Goal: Information Seeking & Learning: Compare options

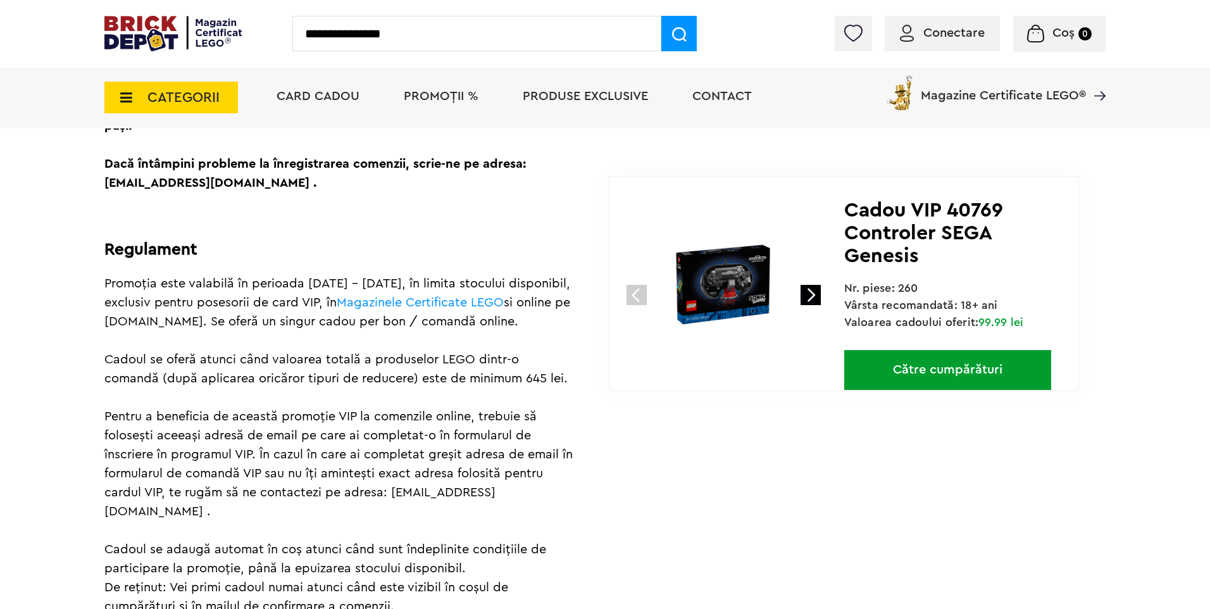
type input "**********"
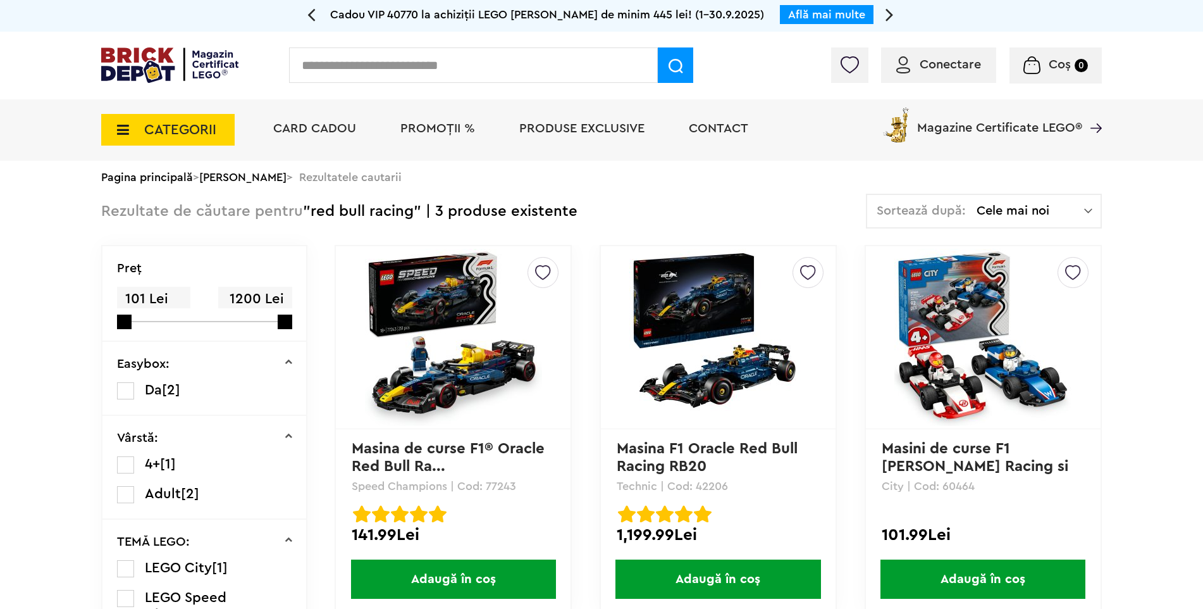
click at [489, 347] on img at bounding box center [453, 337] width 177 height 177
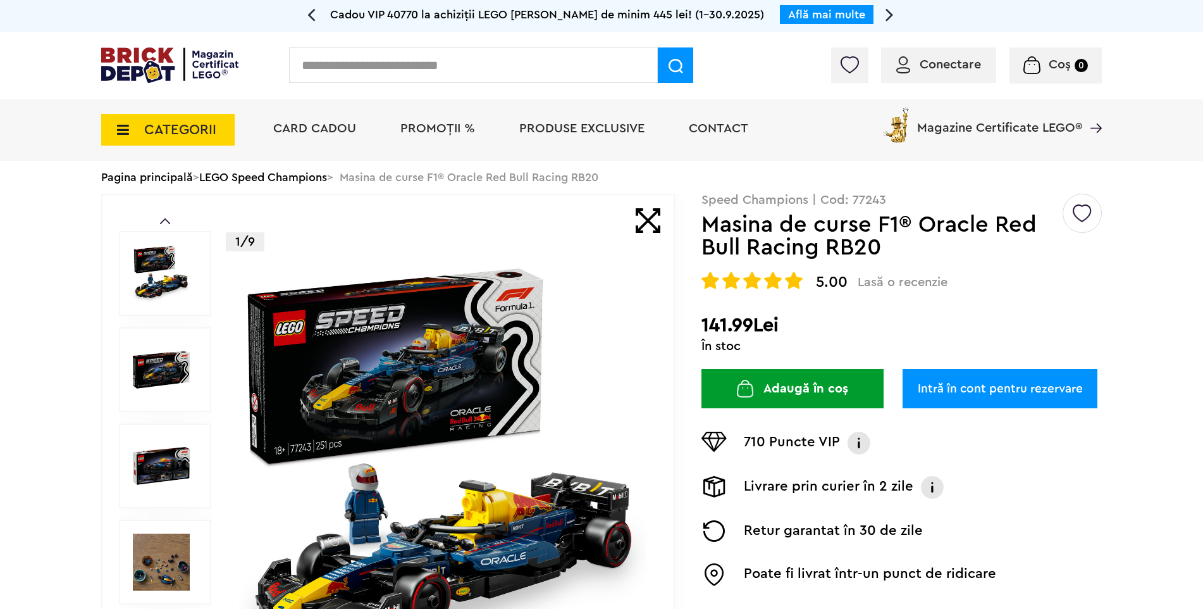
click at [965, 390] on link "Intră în cont pentru rezervare" at bounding box center [1000, 388] width 195 height 39
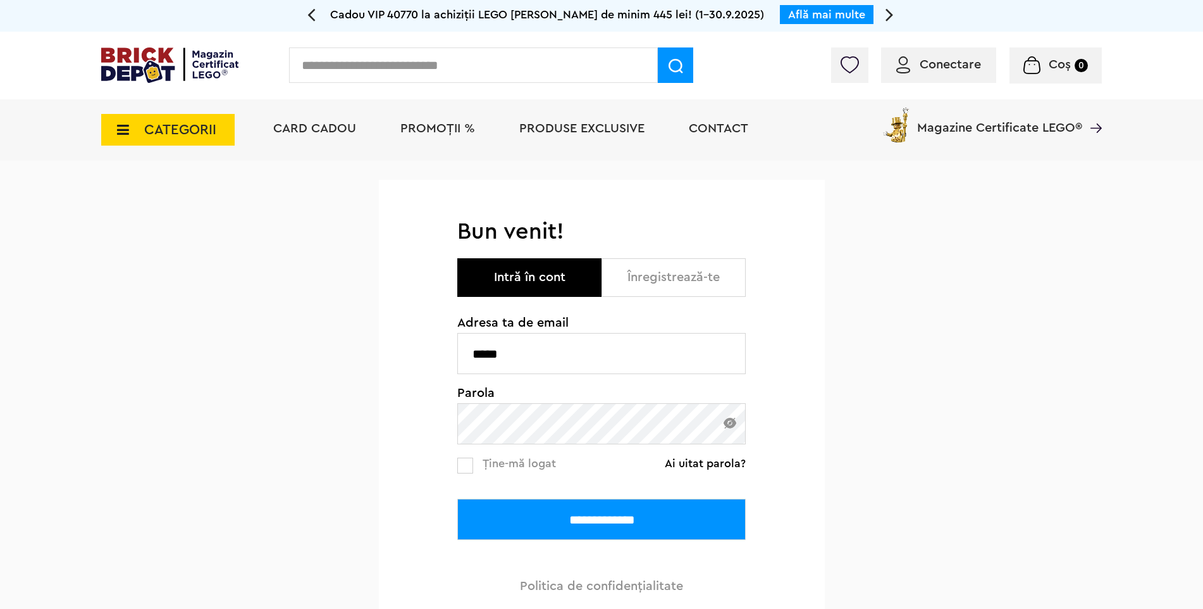
click at [602, 349] on input "*****" at bounding box center [601, 353] width 288 height 41
type input "**********"
click at [581, 527] on input "**********" at bounding box center [601, 519] width 288 height 41
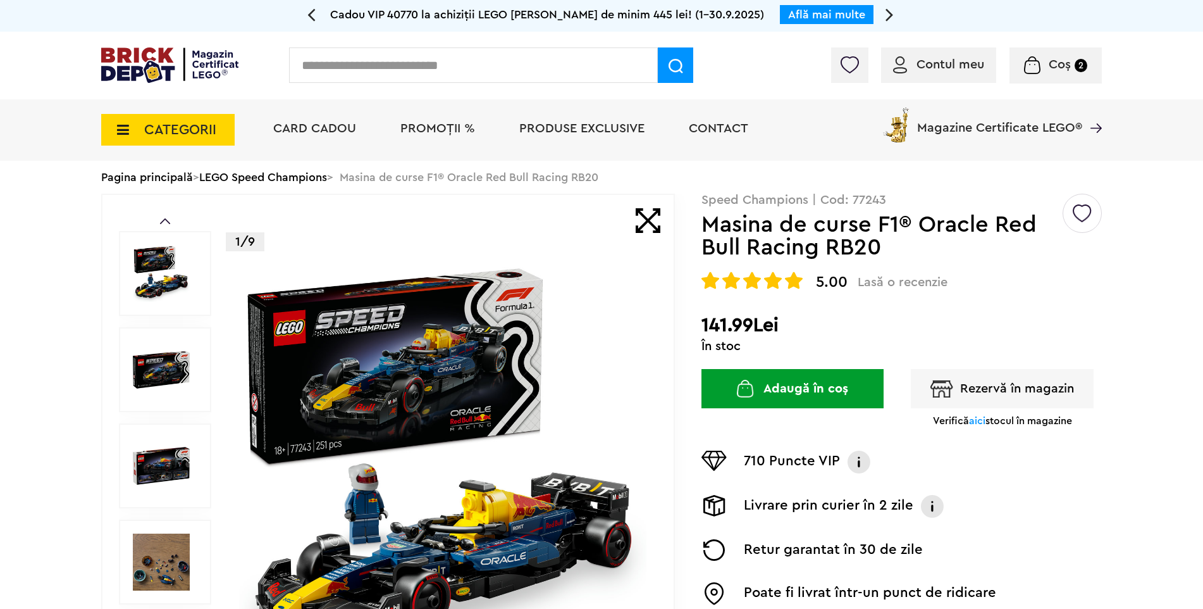
click at [991, 400] on button "Rezervă în magazin" at bounding box center [1002, 388] width 183 height 39
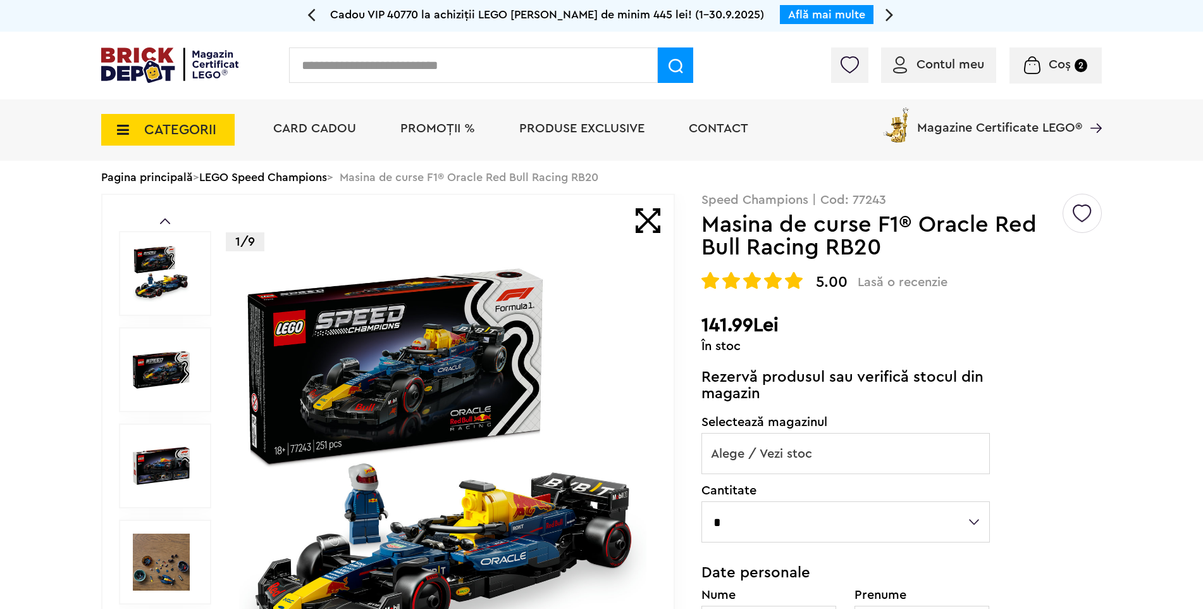
click at [781, 485] on label "Cantitate" at bounding box center [846, 490] width 288 height 13
click at [781, 452] on span "Alege / Vezi stoc" at bounding box center [845, 453] width 287 height 40
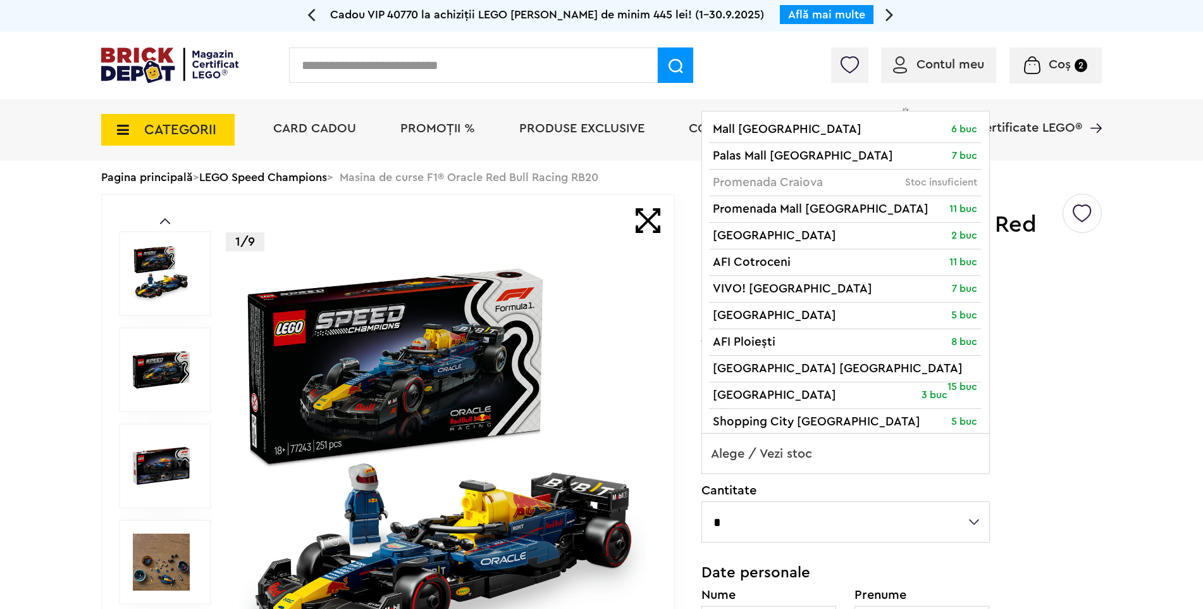
click at [782, 452] on span "Alege / Vezi stoc" at bounding box center [845, 453] width 287 height 40
click at [783, 452] on span "Alege / Vezi stoc" at bounding box center [845, 453] width 287 height 40
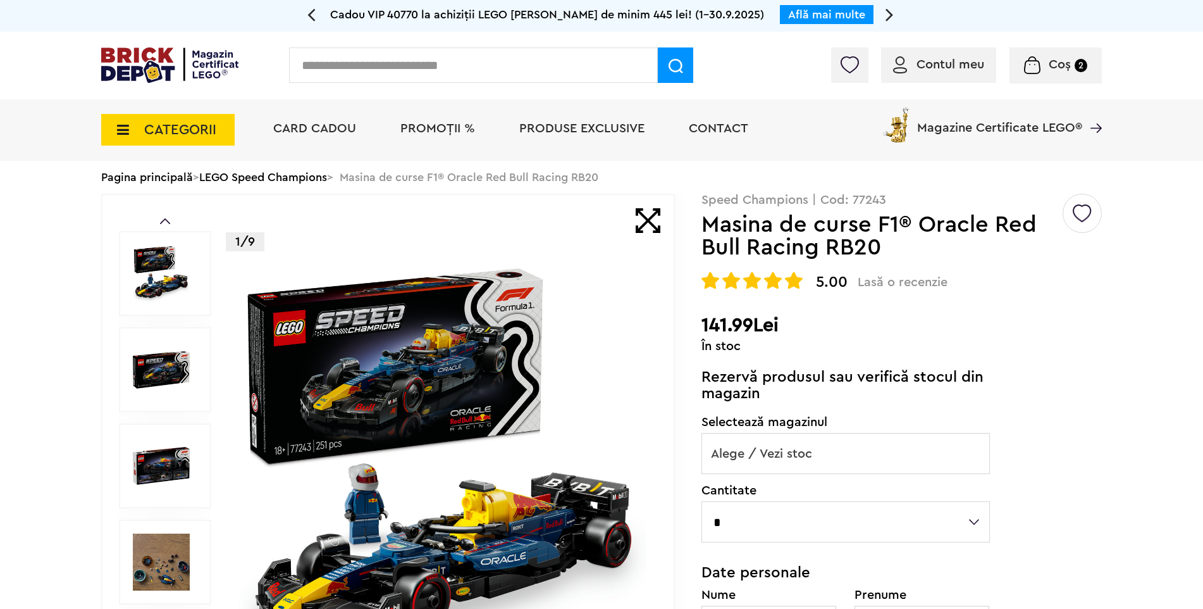
click at [803, 441] on span "Alege / Vezi stoc" at bounding box center [845, 453] width 287 height 40
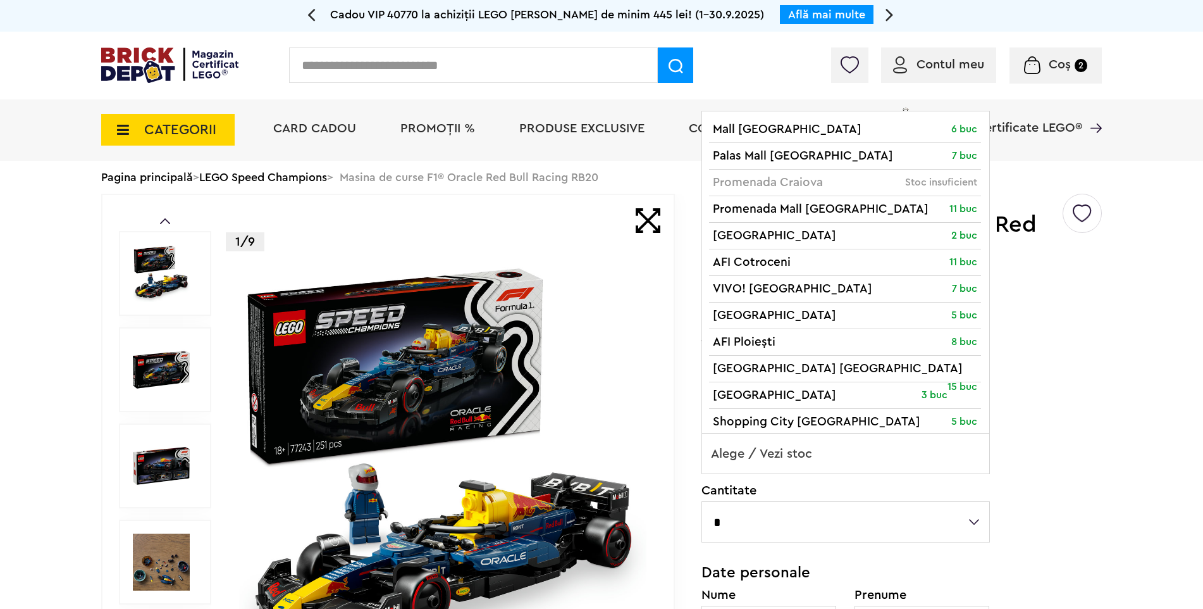
click at [803, 451] on span "Alege / Vezi stoc" at bounding box center [845, 453] width 287 height 40
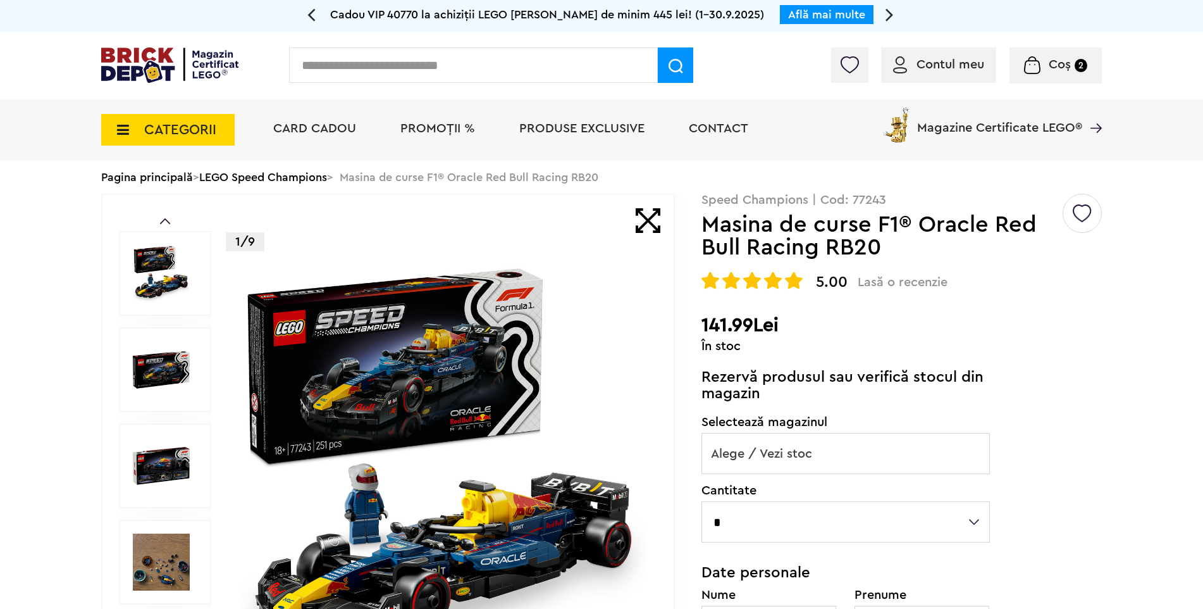
click at [803, 451] on span "Alege / Vezi stoc" at bounding box center [845, 453] width 287 height 40
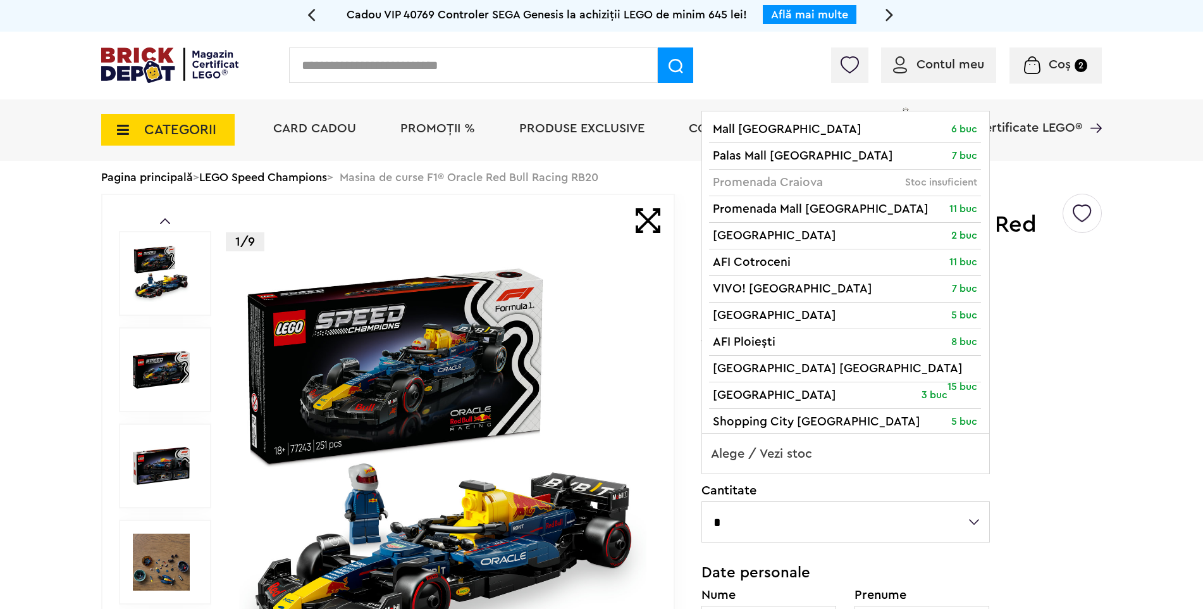
click at [803, 451] on span "Alege / Vezi stoc" at bounding box center [845, 453] width 287 height 40
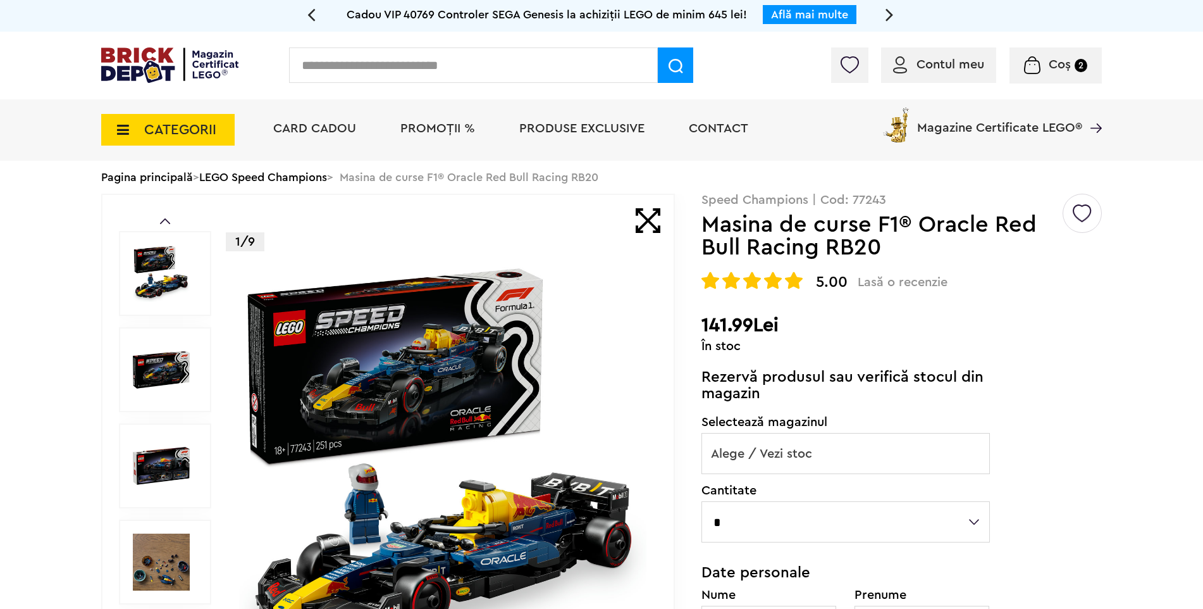
click at [803, 451] on span "Alege / Vezi stoc" at bounding box center [845, 453] width 287 height 40
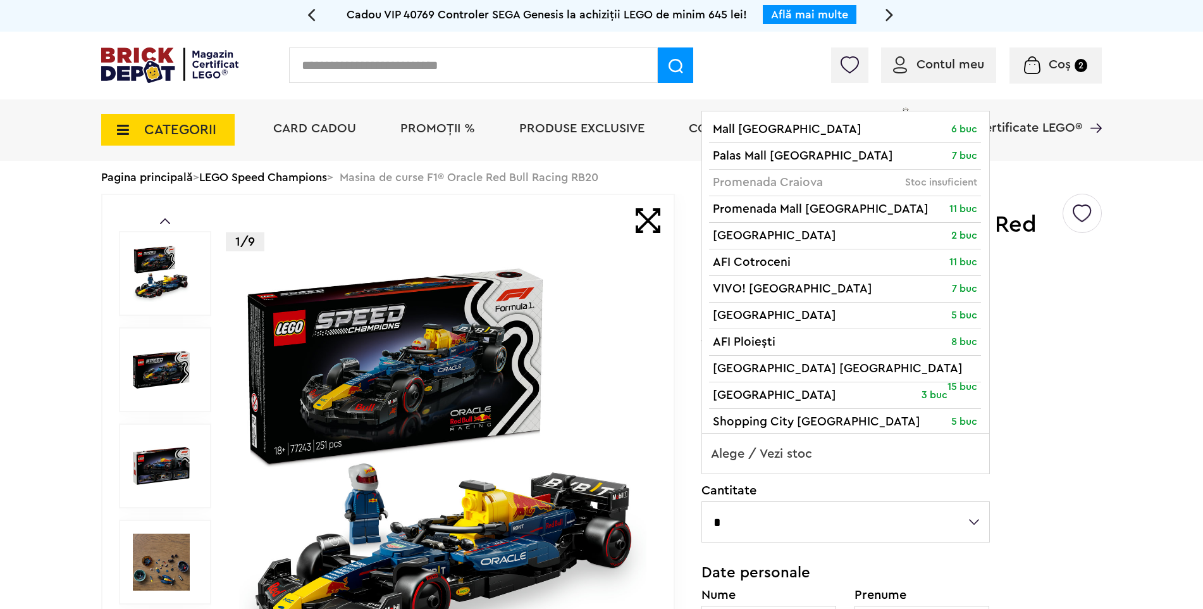
click at [803, 451] on span "Alege / Vezi stoc" at bounding box center [845, 453] width 287 height 40
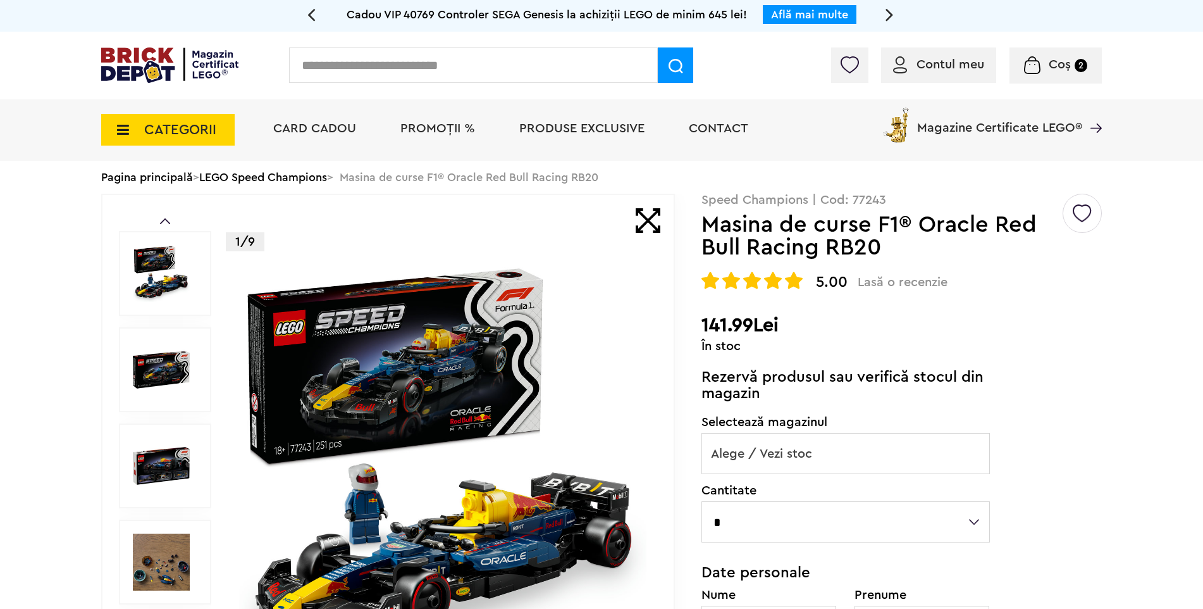
click at [803, 451] on span "Alege / Vezi stoc" at bounding box center [845, 453] width 287 height 40
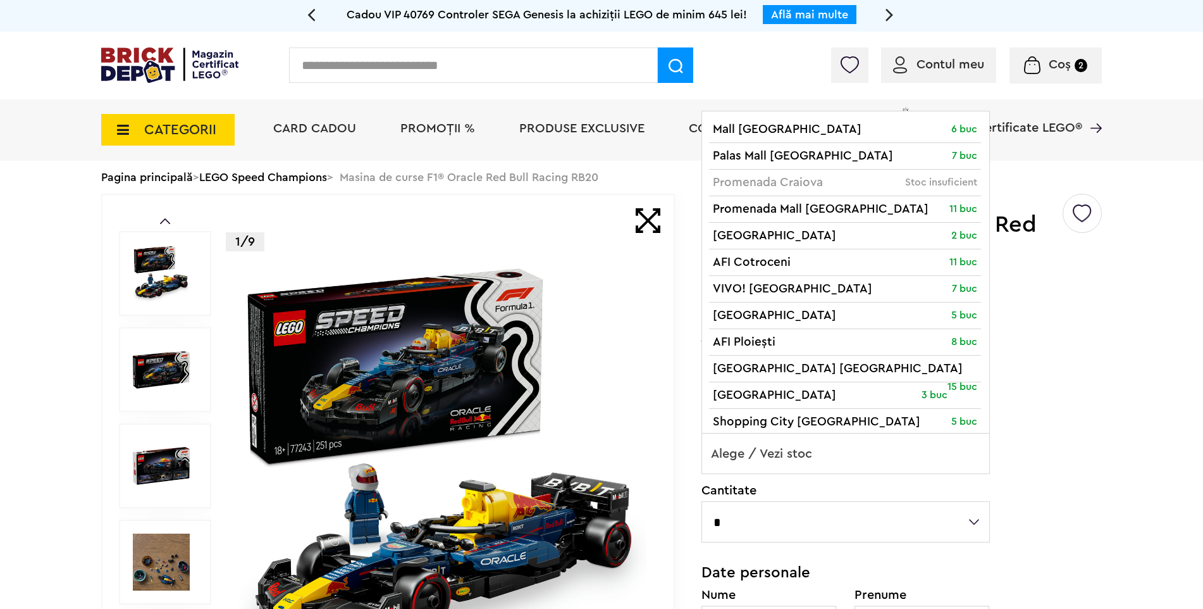
click at [803, 451] on span "Alege / Vezi stoc" at bounding box center [845, 453] width 287 height 40
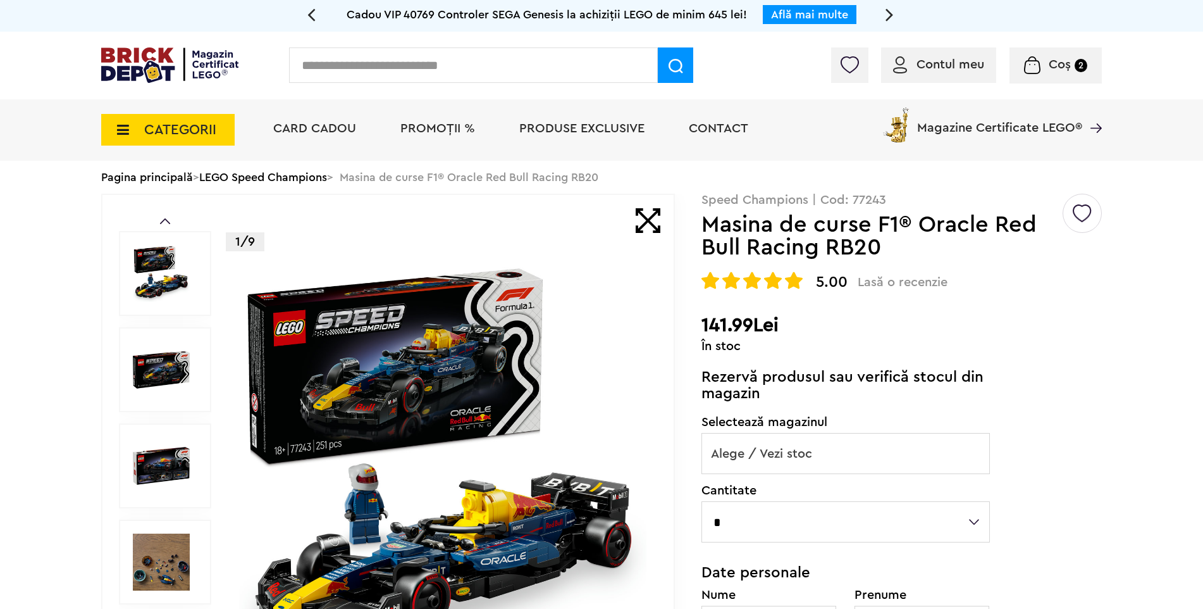
click at [803, 451] on span "Alege / Vezi stoc" at bounding box center [845, 453] width 287 height 40
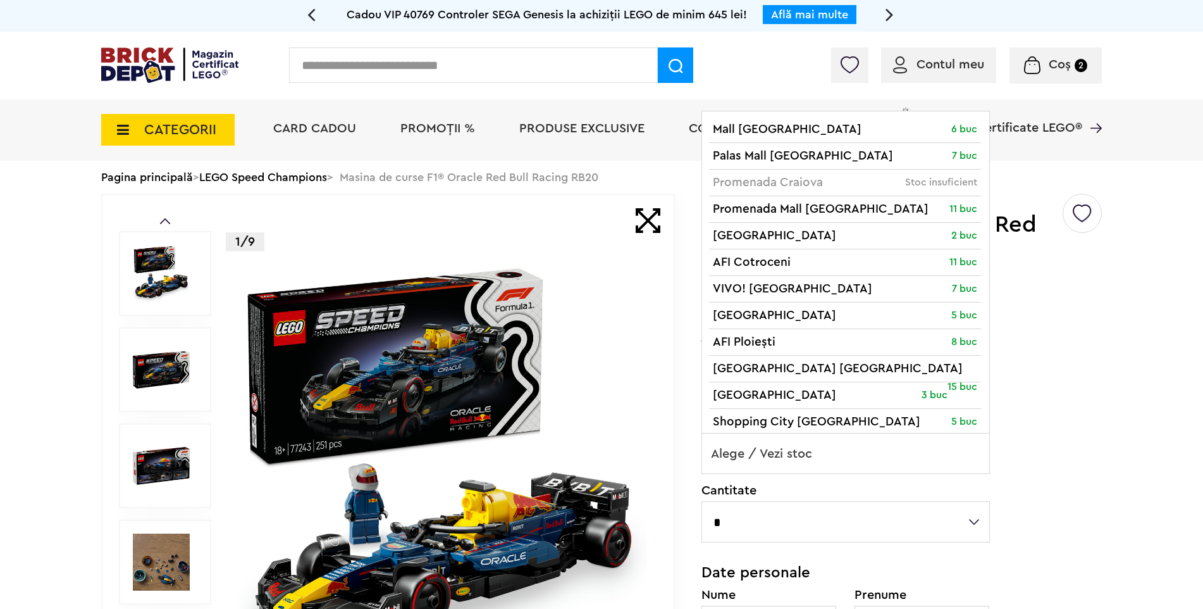
click at [803, 451] on span "Alege / Vezi stoc" at bounding box center [845, 453] width 287 height 40
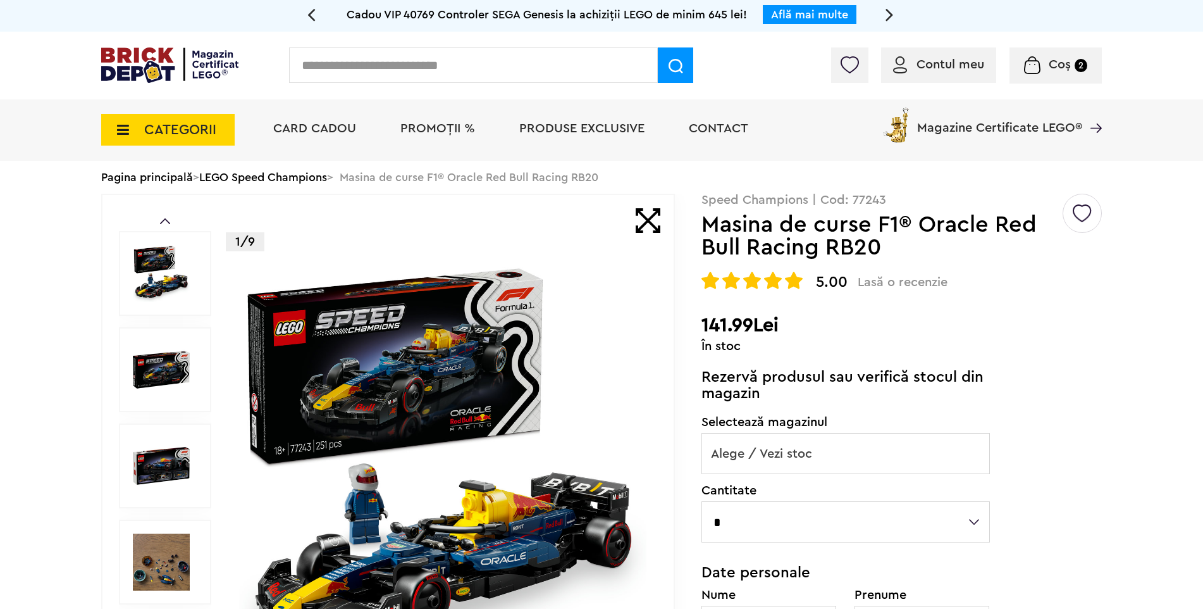
click at [803, 451] on span "Alege / Vezi stoc" at bounding box center [845, 453] width 287 height 40
click at [803, 454] on span "Alege / Vezi stoc" at bounding box center [845, 453] width 287 height 40
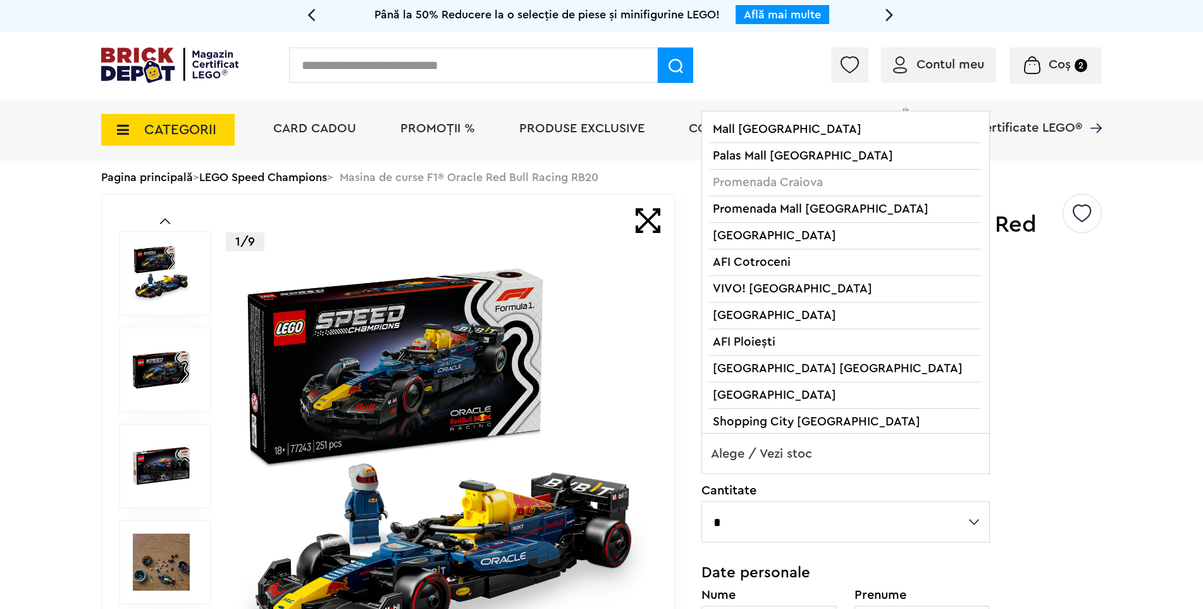
click at [803, 457] on span "Alege / Vezi stoc" at bounding box center [845, 453] width 287 height 40
click at [803, 458] on span "Alege / Vezi stoc" at bounding box center [845, 453] width 287 height 40
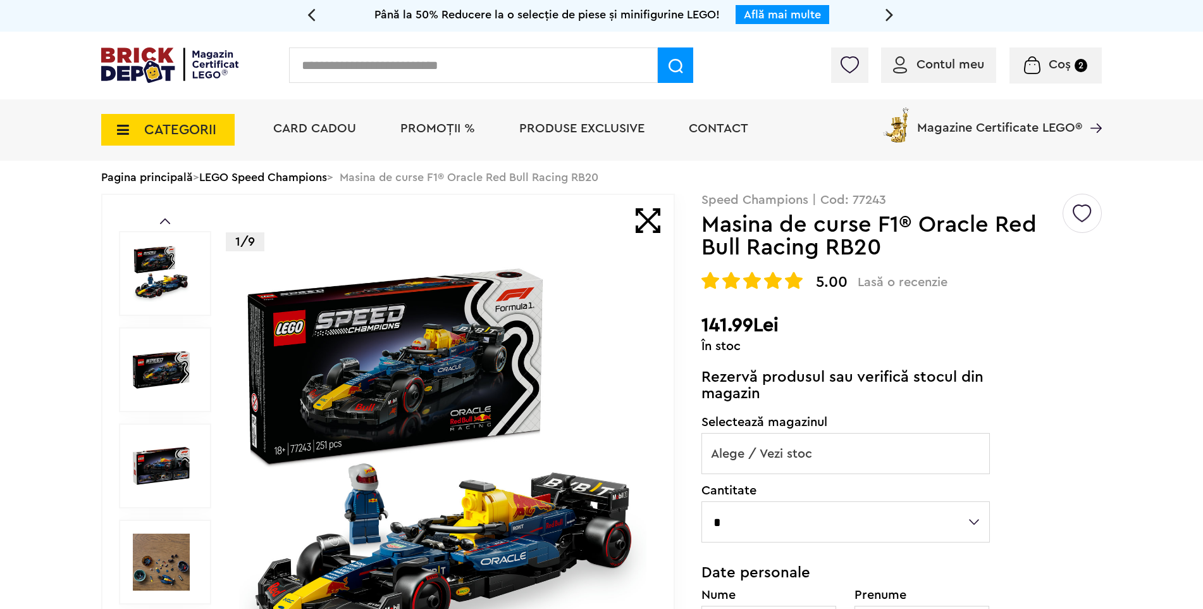
click at [803, 458] on span "Alege / Vezi stoc" at bounding box center [845, 453] width 287 height 40
click at [1037, 461] on div "Default ( 0 ) Creează o listă nouă Speed Champions | Cod: 77243 Masina de curse…" at bounding box center [902, 547] width 400 height 707
click at [1024, 485] on div "Default ( 0 ) Creează o listă nouă Speed Champions | Cod: 77243 Masina de curse…" at bounding box center [902, 547] width 400 height 707
click at [204, 56] on img at bounding box center [169, 64] width 137 height 35
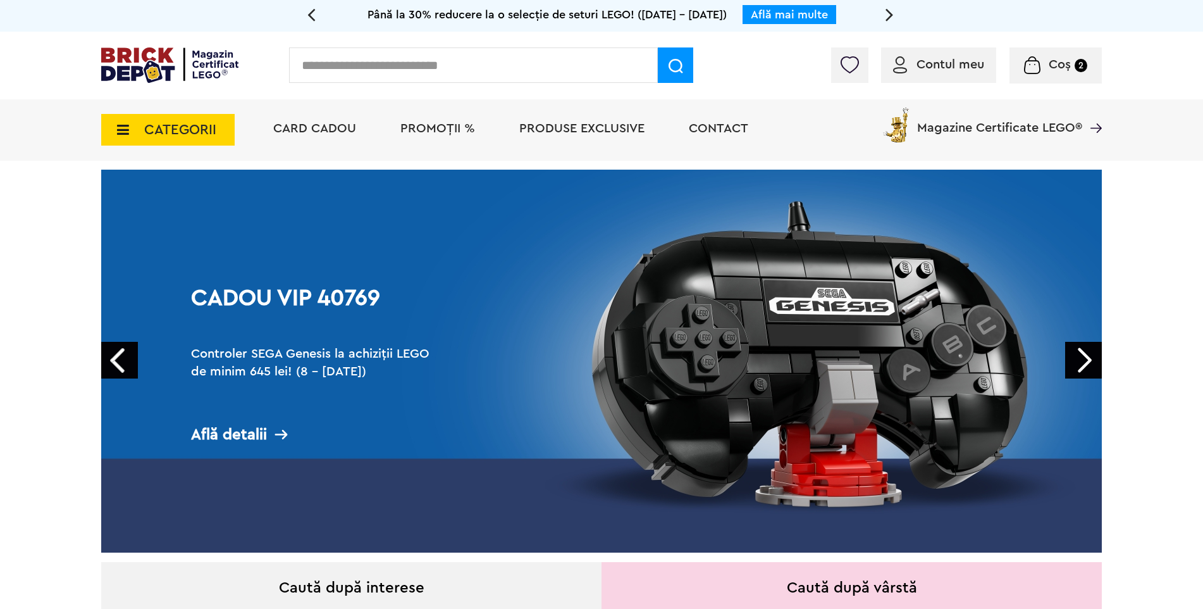
click at [458, 71] on input "text" at bounding box center [473, 64] width 369 height 35
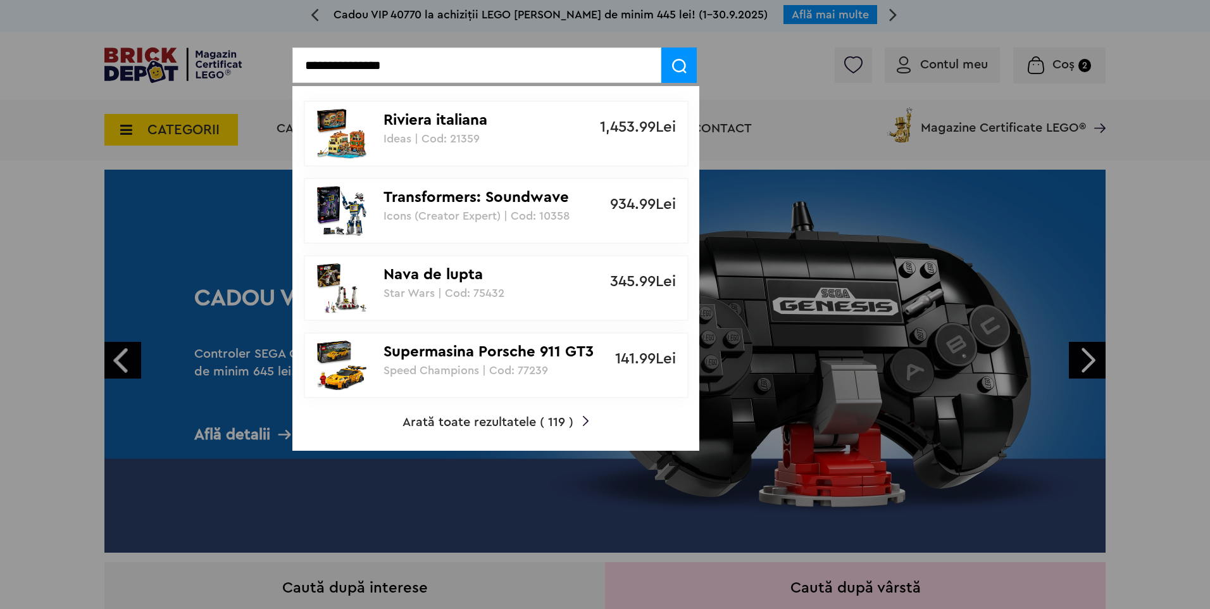
type input "**********"
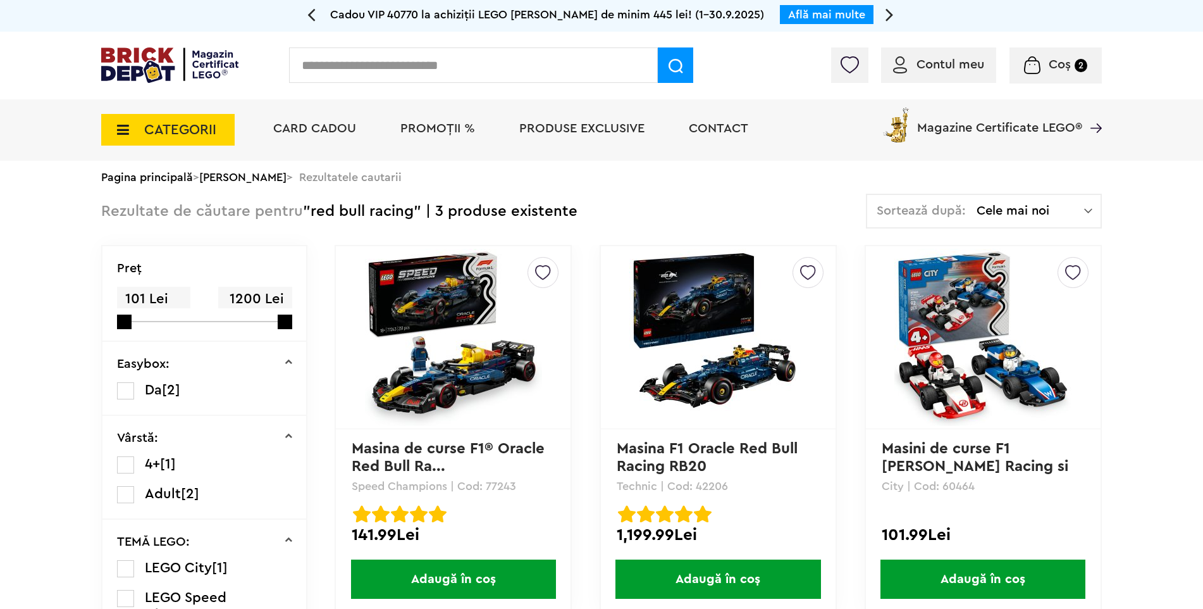
click at [503, 374] on img at bounding box center [453, 337] width 177 height 177
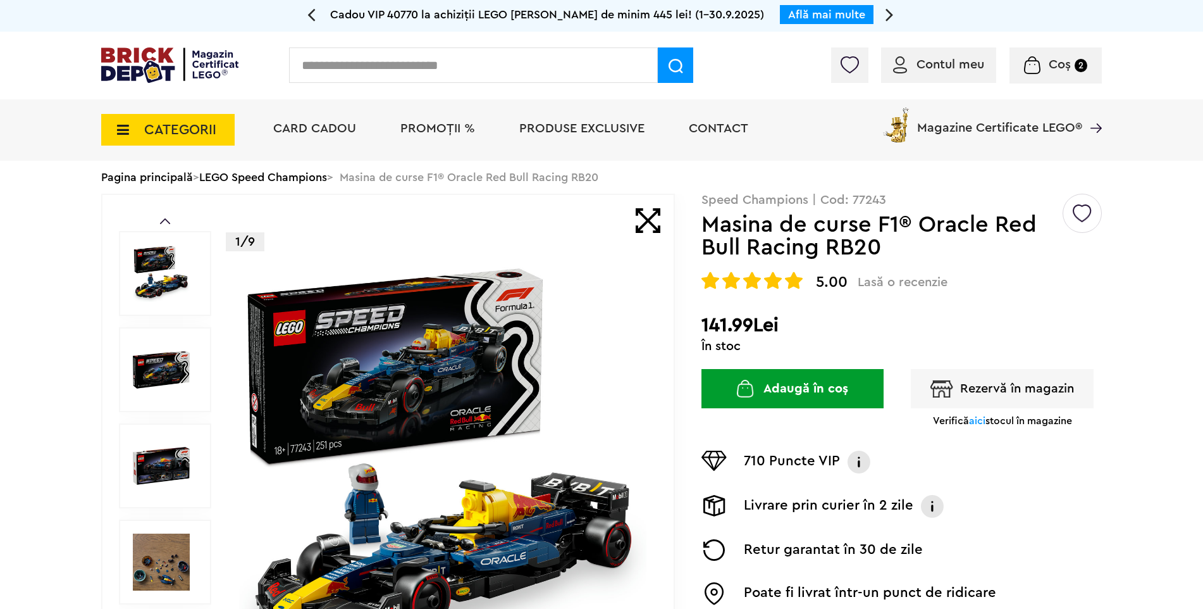
click at [857, 189] on div "Pagina principală > LEGO Speed Champions > Masina de curse F1® Oracle Red Bull …" at bounding box center [601, 177] width 1001 height 33
click at [865, 196] on p "Speed Champions | Cod: 77243" at bounding box center [902, 200] width 400 height 13
copy p "77243"
click at [386, 53] on input "text" at bounding box center [473, 64] width 369 height 35
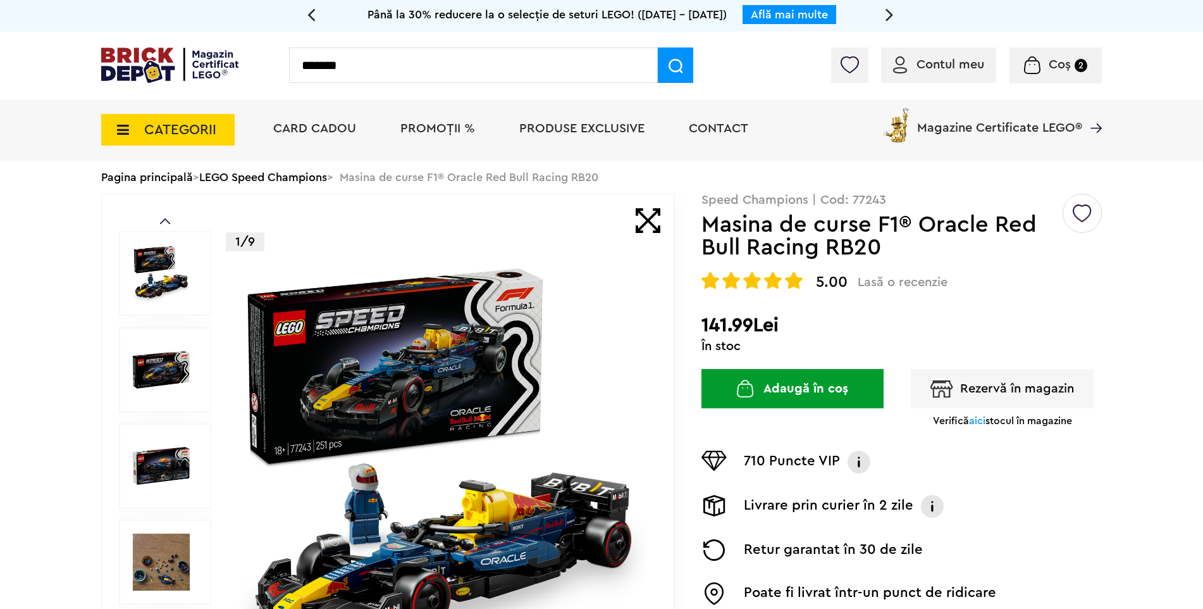
type input "*******"
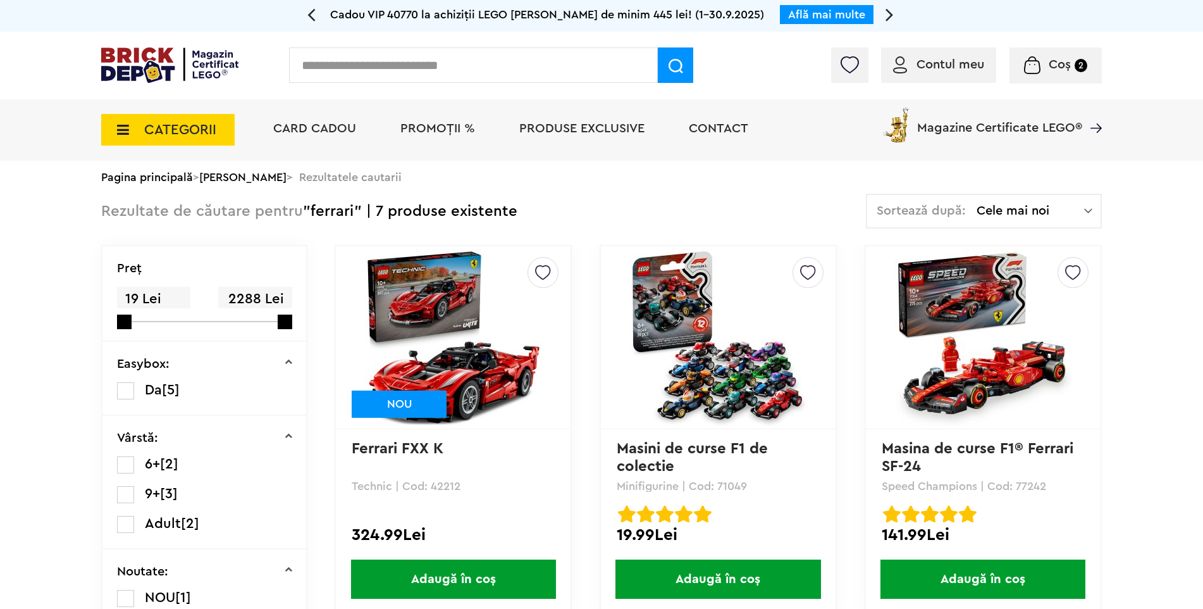
click at [1002, 349] on img at bounding box center [983, 337] width 177 height 177
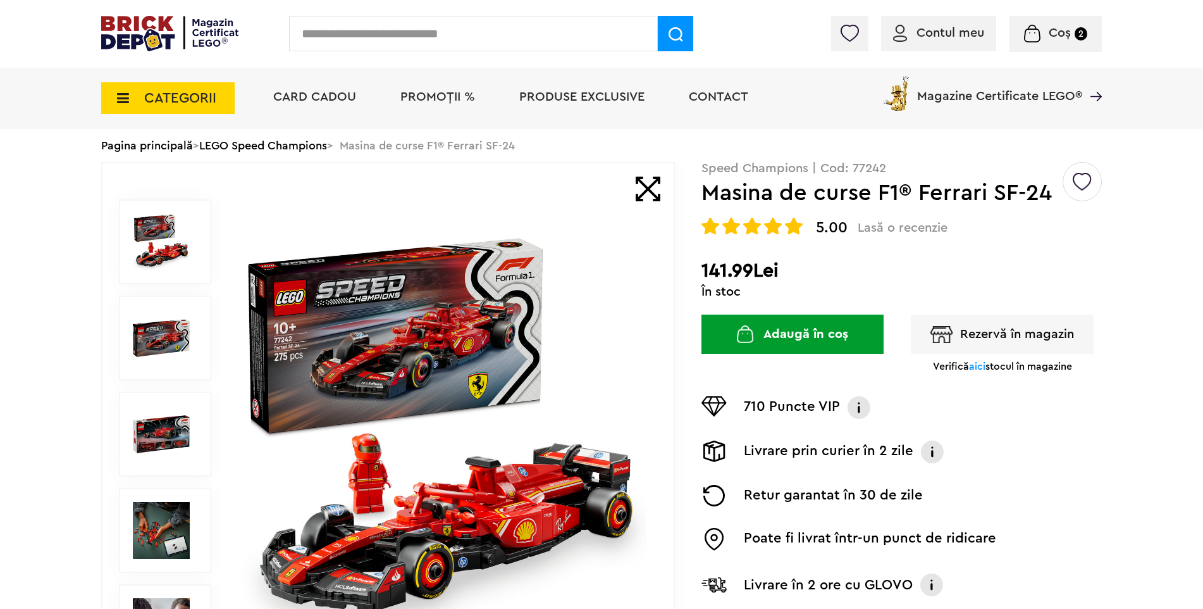
click at [872, 166] on p "Speed Champions | Cod: 77242" at bounding box center [902, 168] width 400 height 13
click at [872, 162] on div "Pagina principală > LEGO Speed Champions > Masina de curse F1® Ferrari SF-24" at bounding box center [601, 145] width 1001 height 33
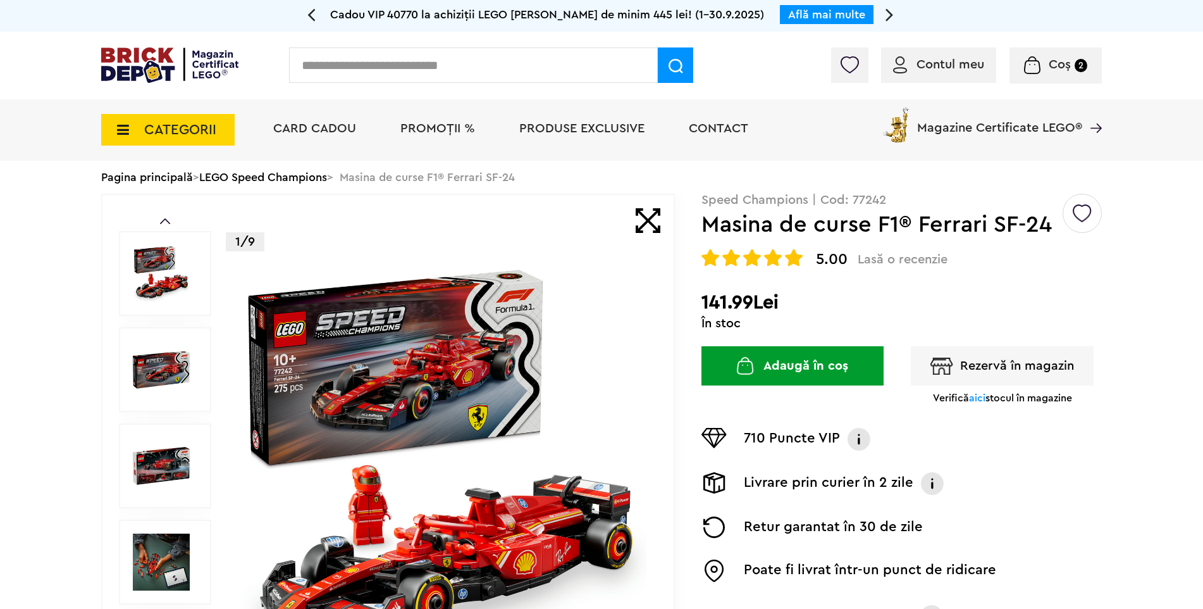
drag, startPoint x: 872, startPoint y: 166, endPoint x: 865, endPoint y: 202, distance: 36.7
click at [865, 202] on p "Speed Champions | Cod: 77242" at bounding box center [902, 200] width 400 height 13
copy p "77242"
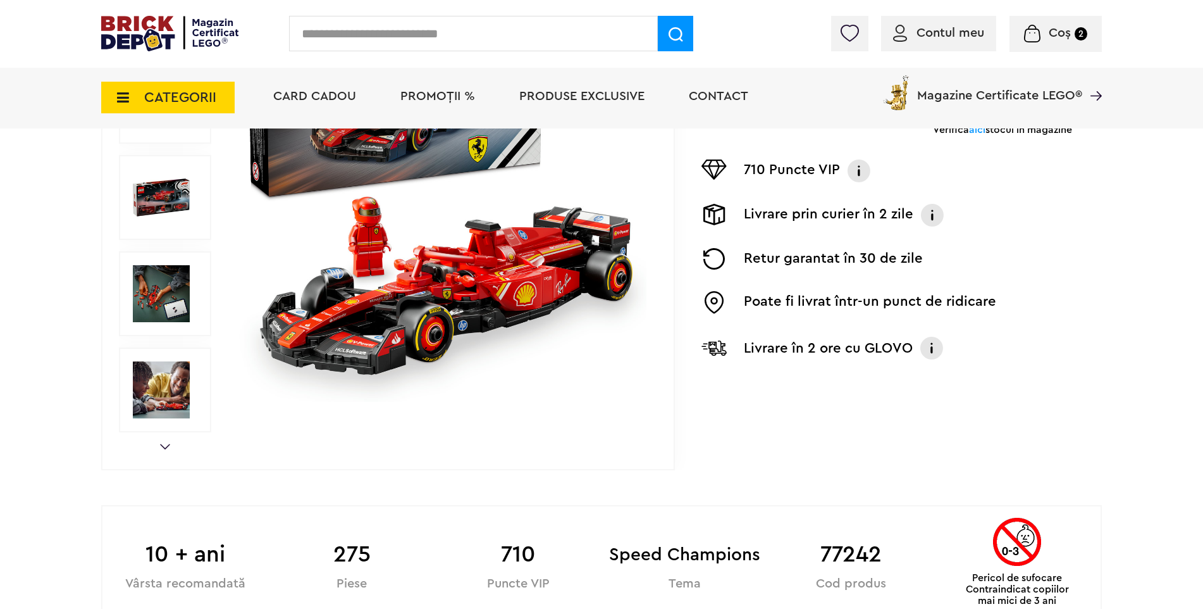
scroll to position [63, 0]
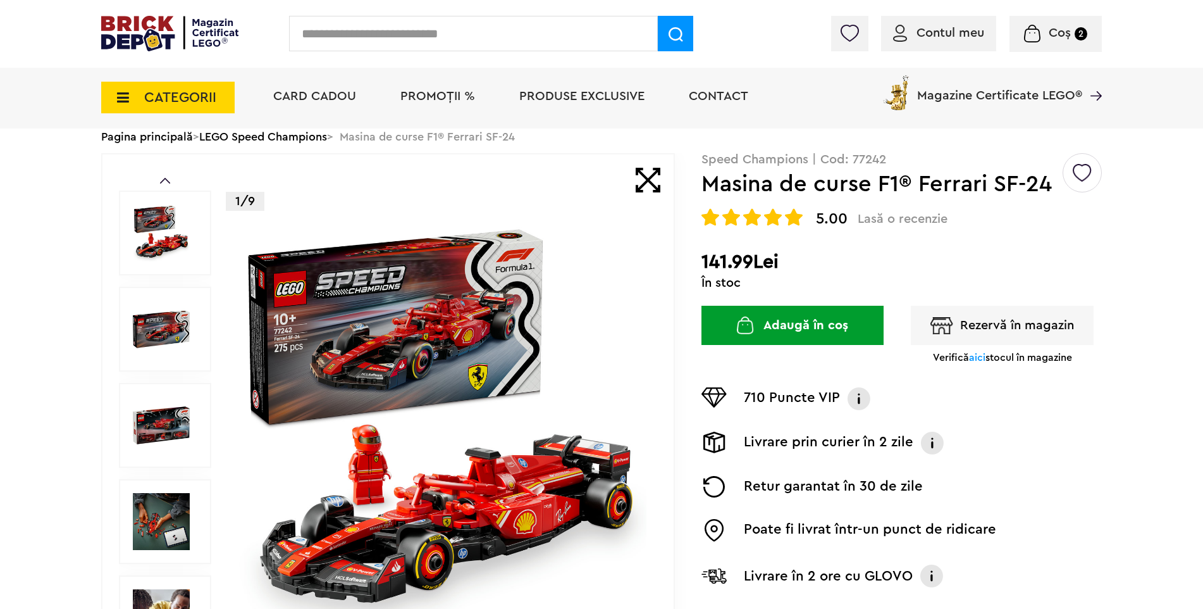
click at [338, 23] on input "text" at bounding box center [473, 33] width 369 height 35
type input "********"
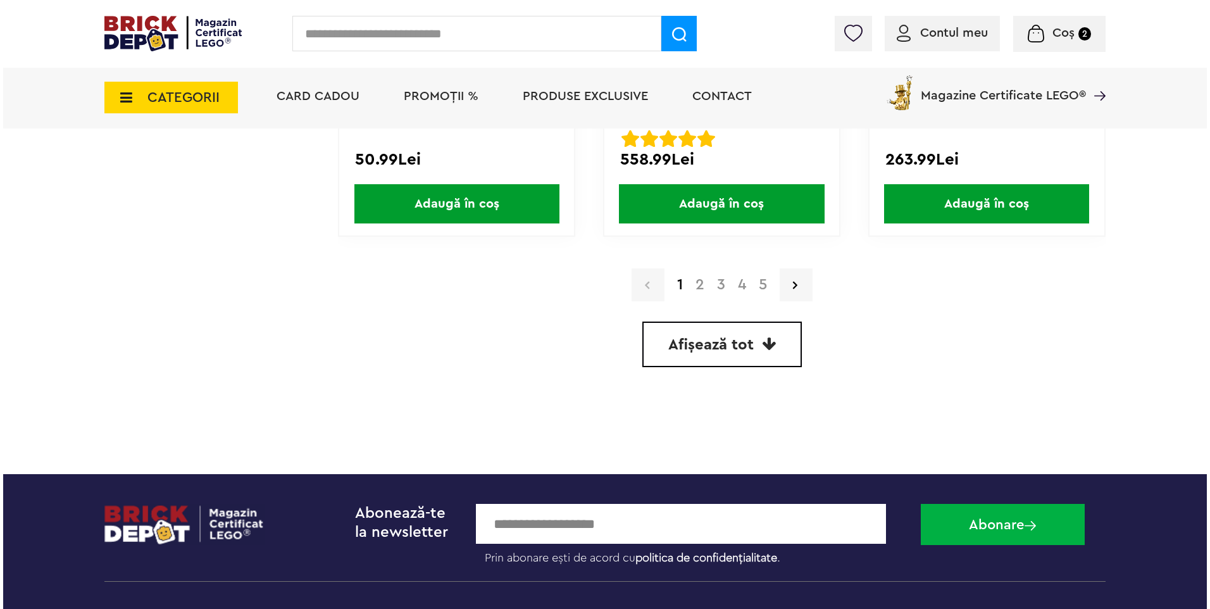
scroll to position [3543, 0]
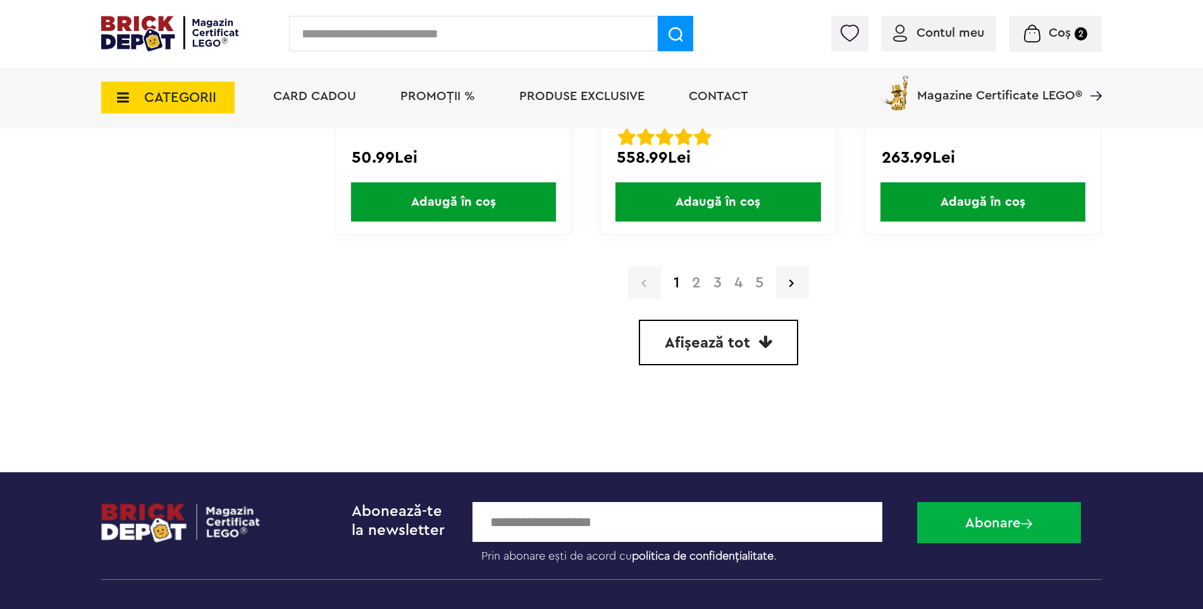
click at [418, 27] on input "text" at bounding box center [473, 33] width 369 height 35
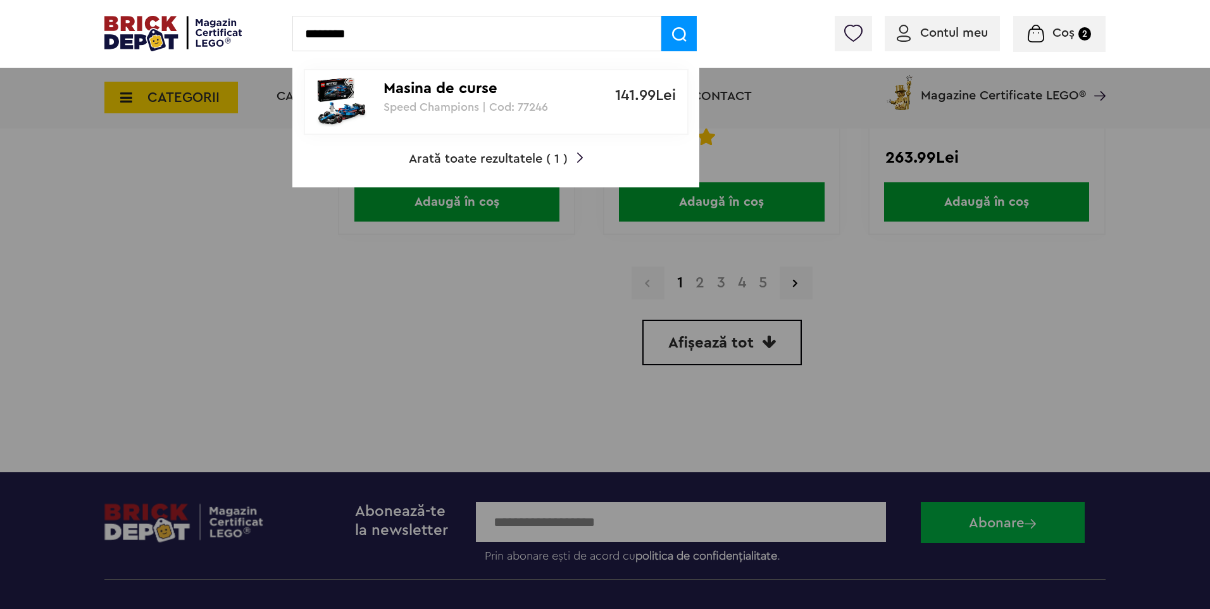
type input "********"
click at [437, 77] on div "Masina de curse [DEMOGRAPHIC_DATA] Cash App RB VCARB 01 Speed Champions | Cod: …" at bounding box center [488, 91] width 211 height 43
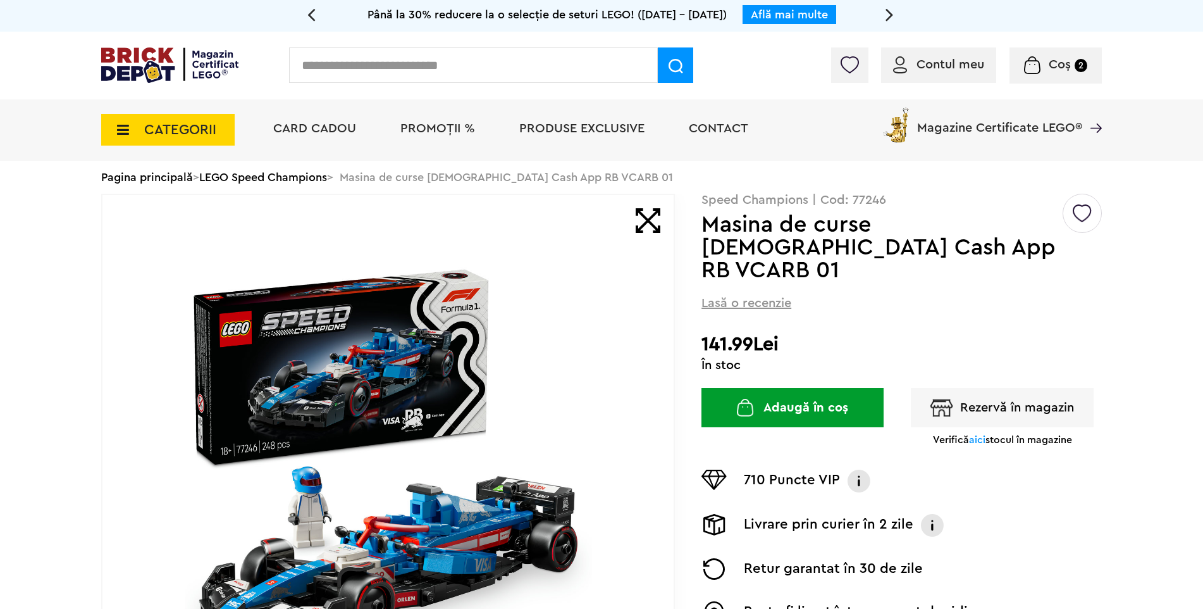
click at [175, 61] on img at bounding box center [169, 64] width 137 height 35
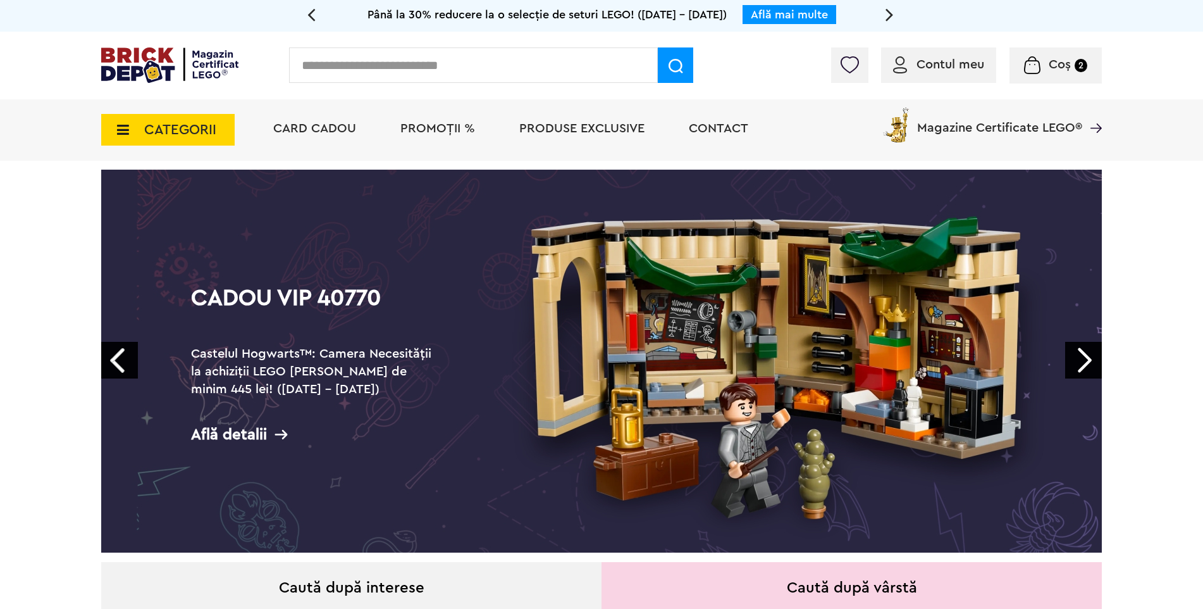
click at [100, 129] on div "CATEGORII Jucării LEGO Card Cadou LEGO Animal Crossing Nou Architecture Nou Art…" at bounding box center [601, 129] width 1203 height 61
drag, startPoint x: 112, startPoint y: 129, endPoint x: 123, endPoint y: 157, distance: 29.8
click at [113, 129] on icon at bounding box center [119, 130] width 20 height 14
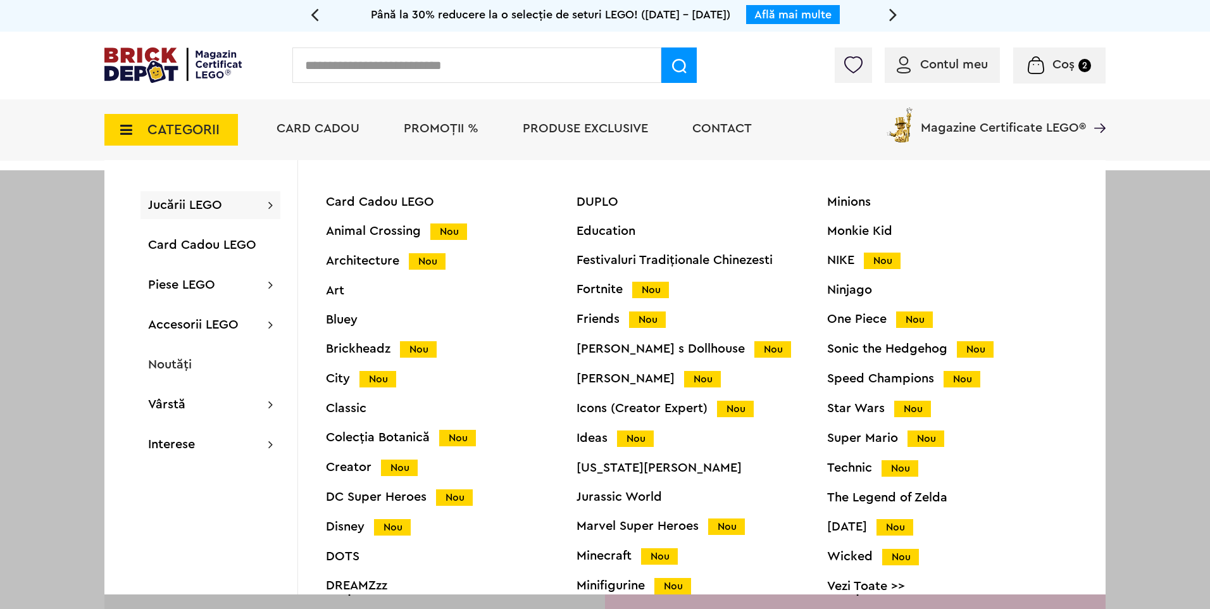
click at [181, 208] on span "Jucării LEGO" at bounding box center [185, 205] width 74 height 13
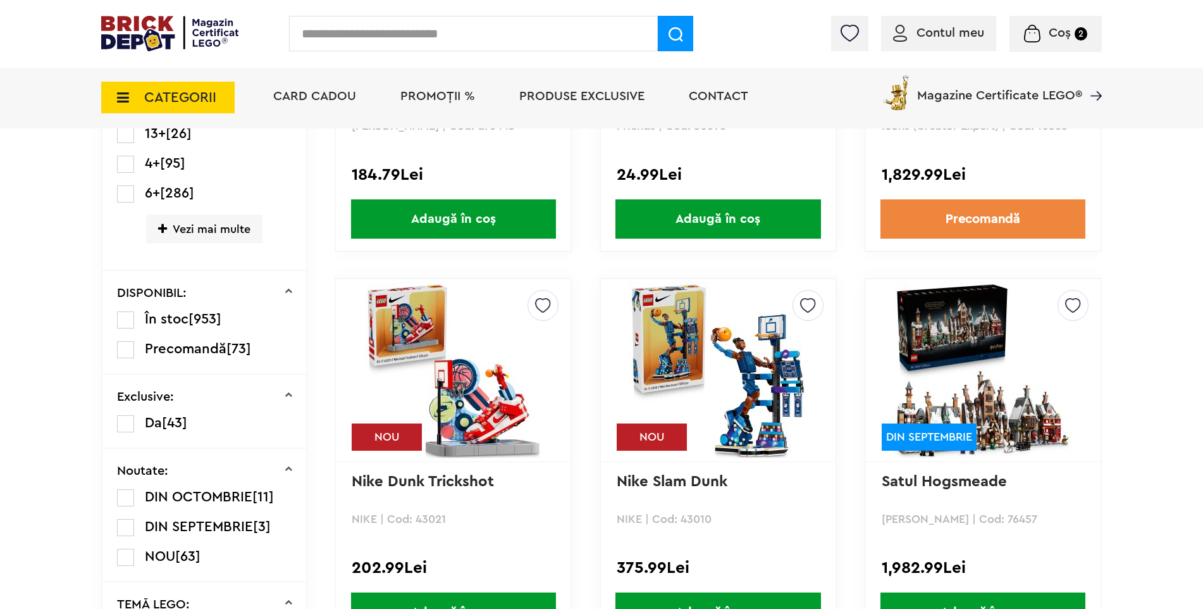
scroll to position [380, 0]
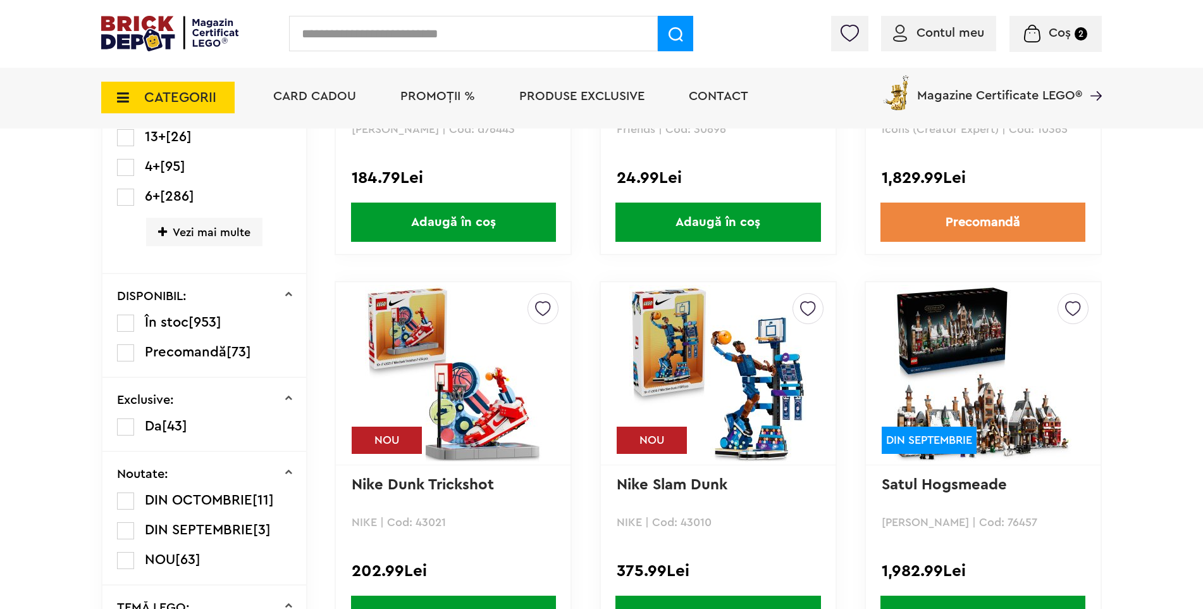
click at [121, 350] on label at bounding box center [125, 352] width 17 height 17
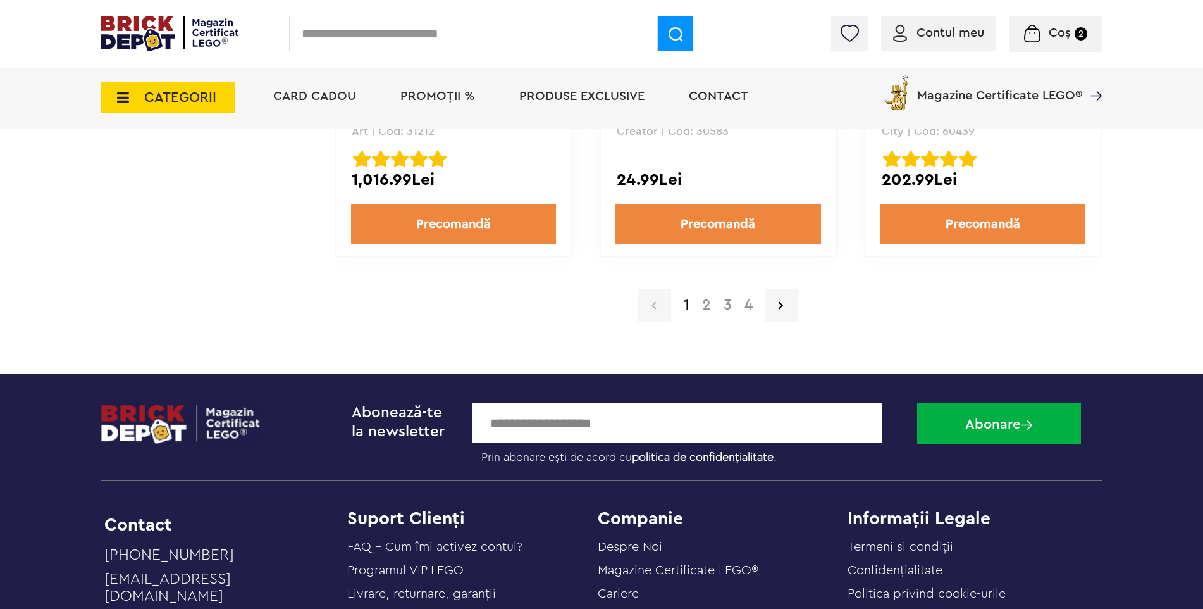
scroll to position [2720, 0]
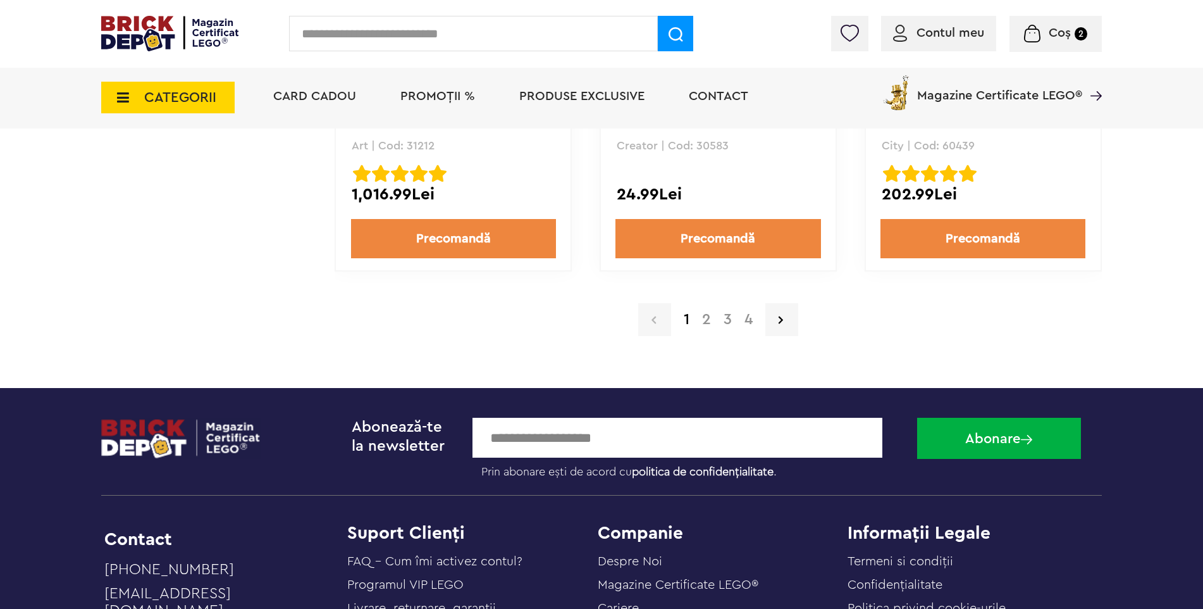
click at [707, 321] on a=Precomand%C4%83&lego=1&order=1&page=2"] "2" at bounding box center [707, 319] width 22 height 15
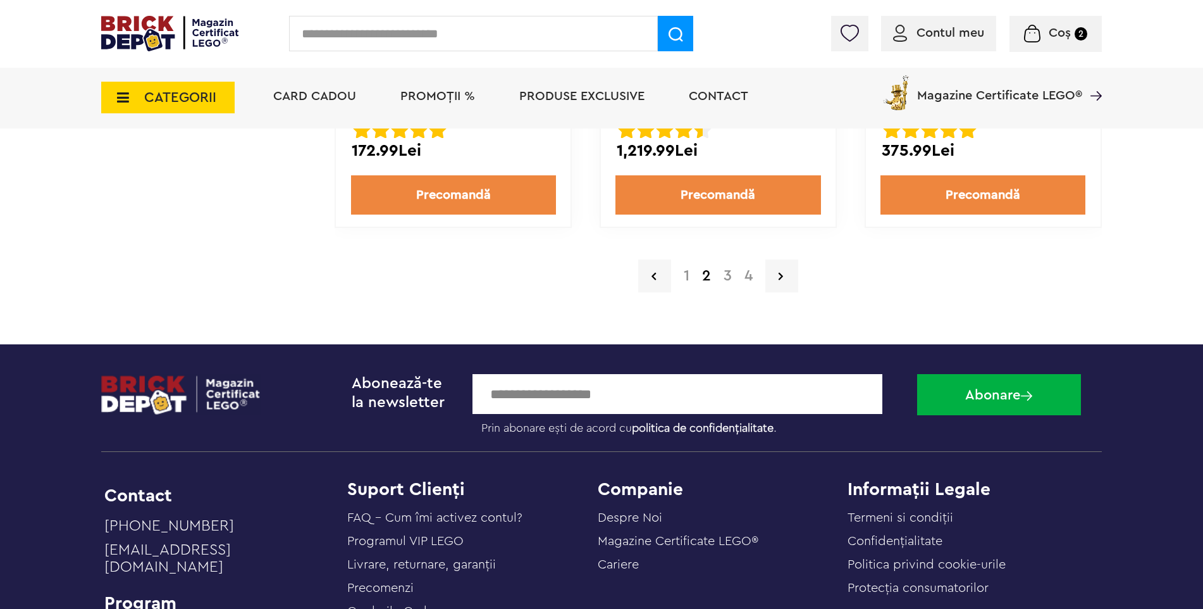
scroll to position [2784, 0]
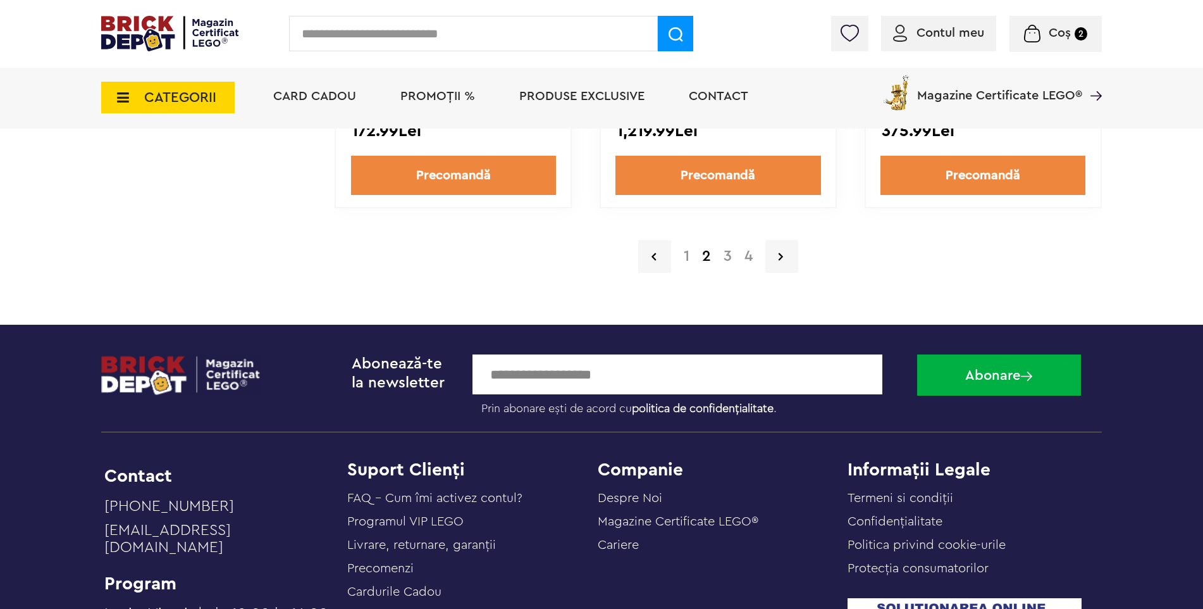
click at [731, 254] on a=Precomand%C4%83&lego=1&order=1&page=3"] "3" at bounding box center [727, 256] width 21 height 15
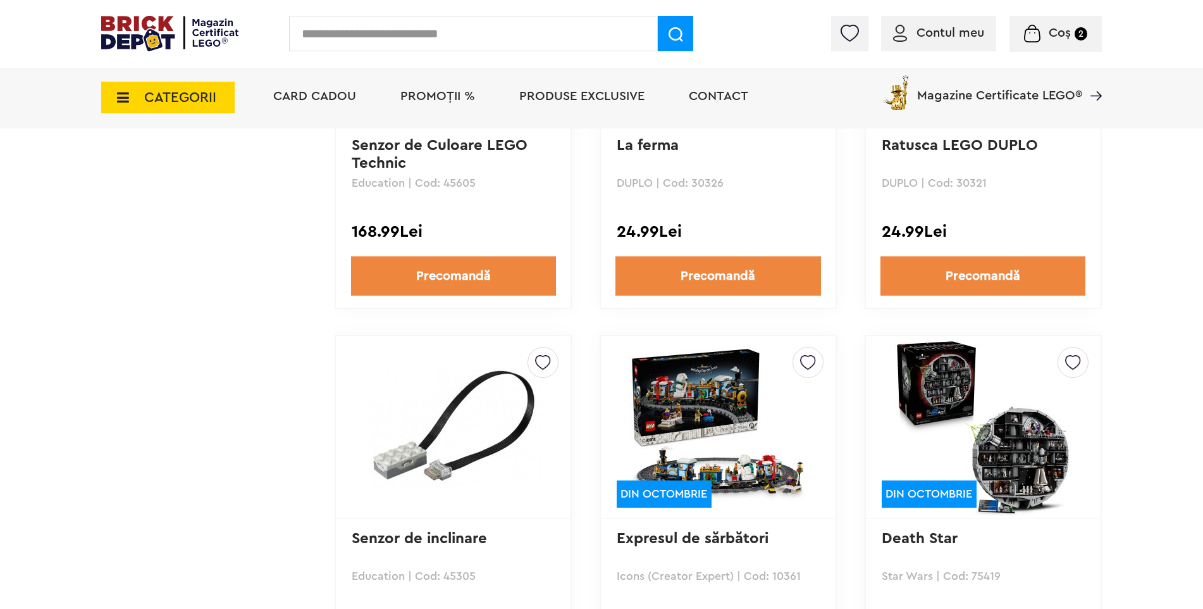
scroll to position [2594, 0]
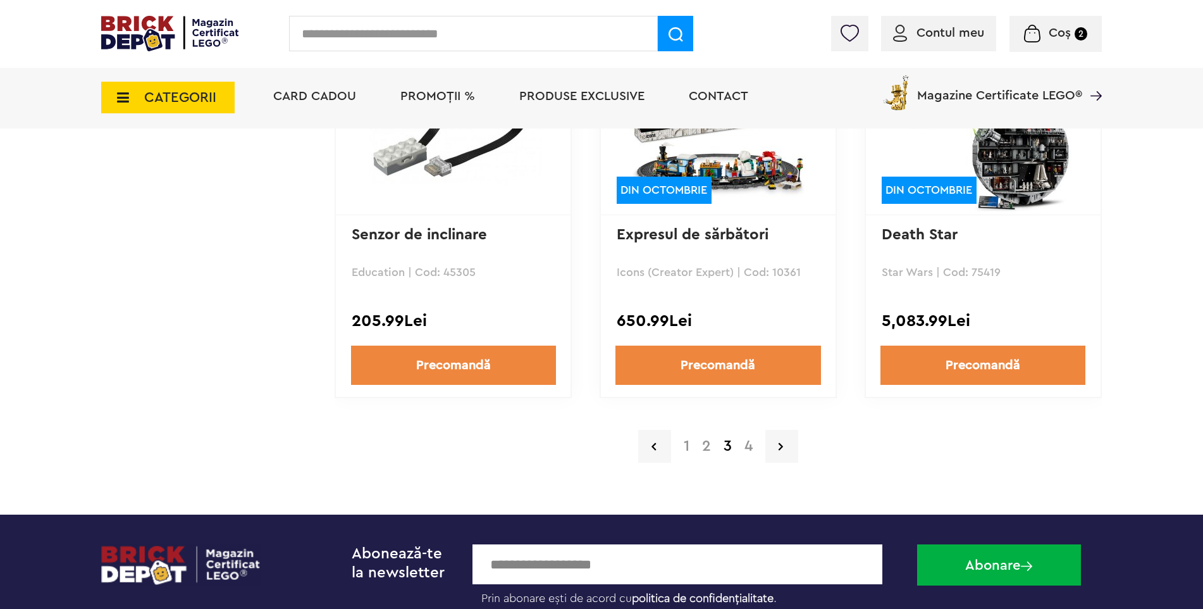
click at [746, 442] on a=Precomand%C4%83&lego=1&order=1&page=4"] "4" at bounding box center [748, 445] width 21 height 15
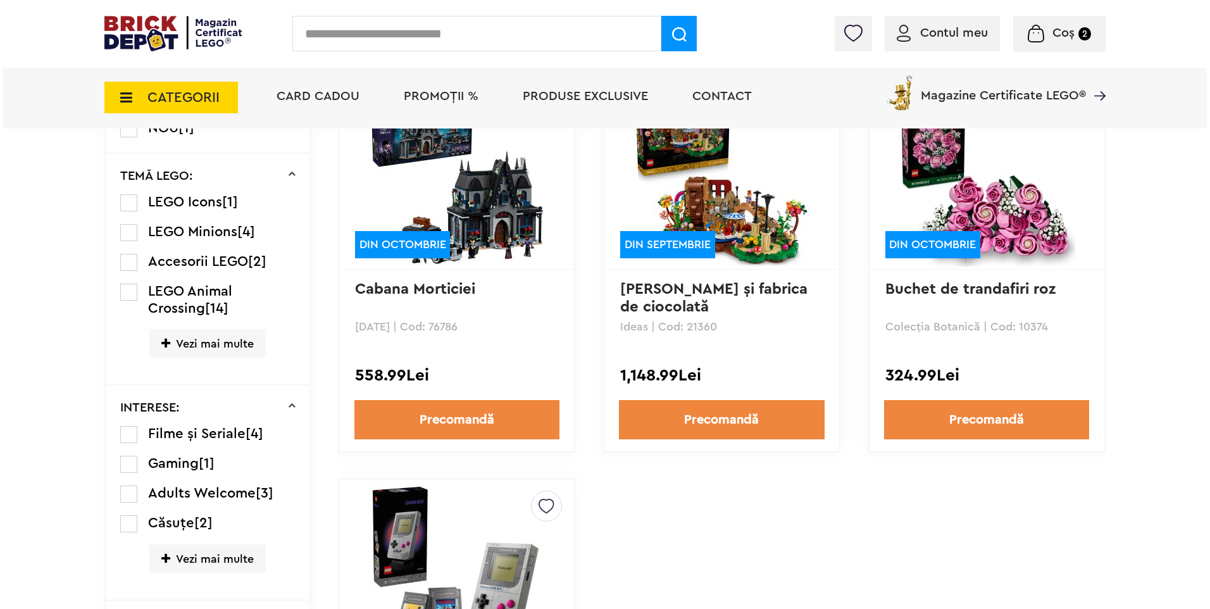
scroll to position [949, 0]
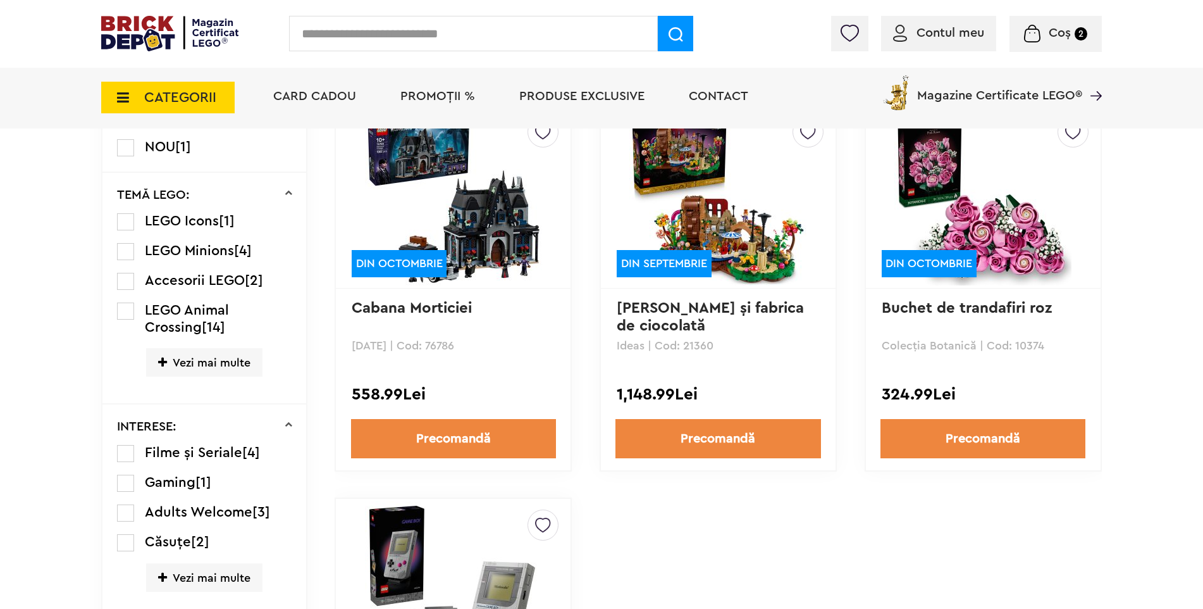
click at [380, 36] on input "text" at bounding box center [473, 33] width 369 height 35
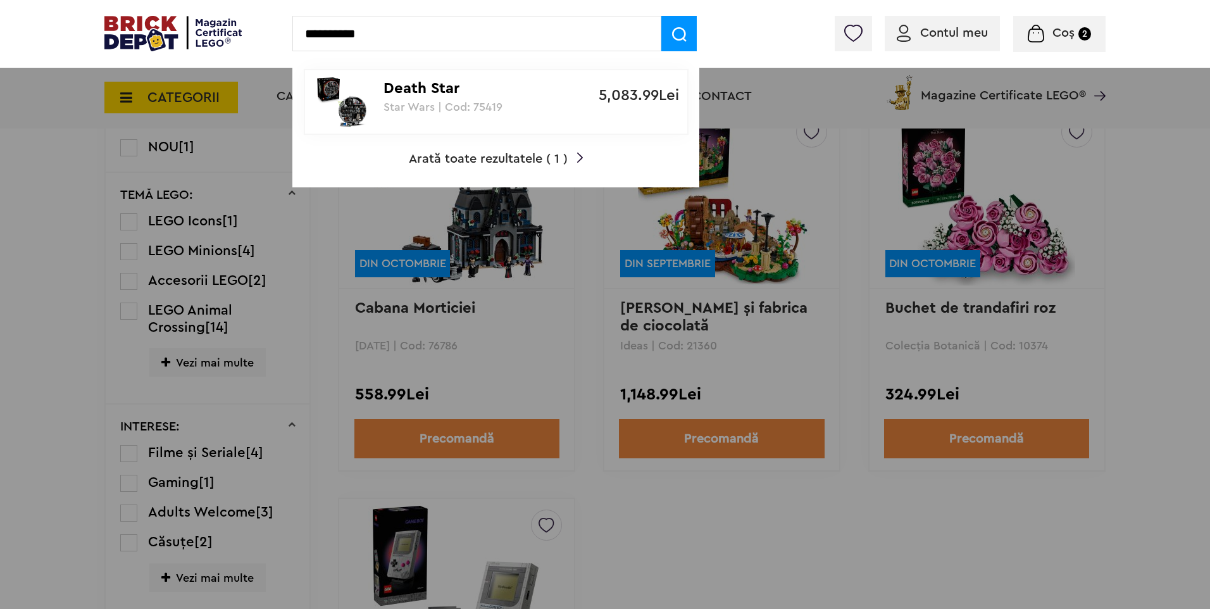
type input "**********"
click at [429, 104] on p "Star Wars | Cod: 75419" at bounding box center [488, 107] width 211 height 13
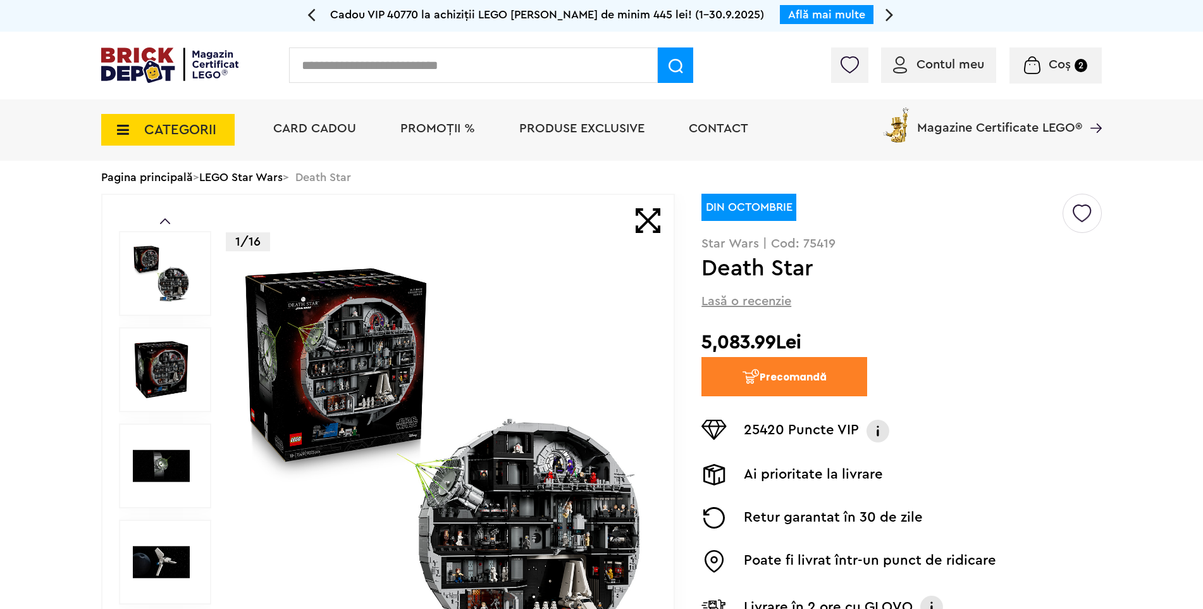
click at [922, 277] on h1 "Death Star" at bounding box center [881, 268] width 359 height 23
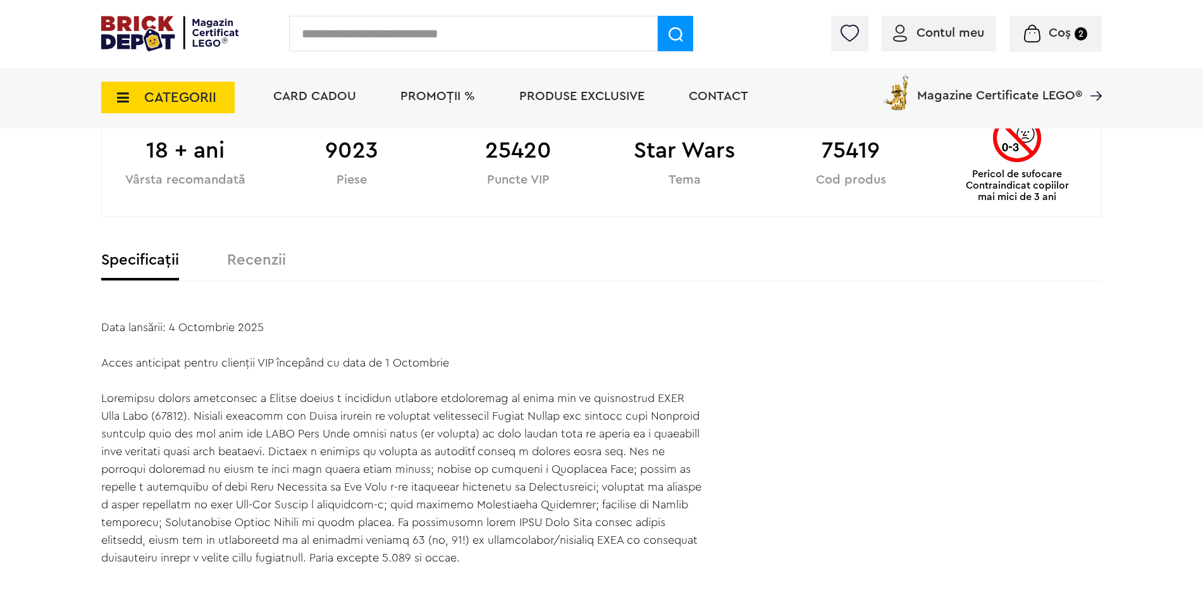
scroll to position [696, 0]
click at [367, 33] on input "text" at bounding box center [473, 33] width 369 height 35
